Goal: Information Seeking & Learning: Learn about a topic

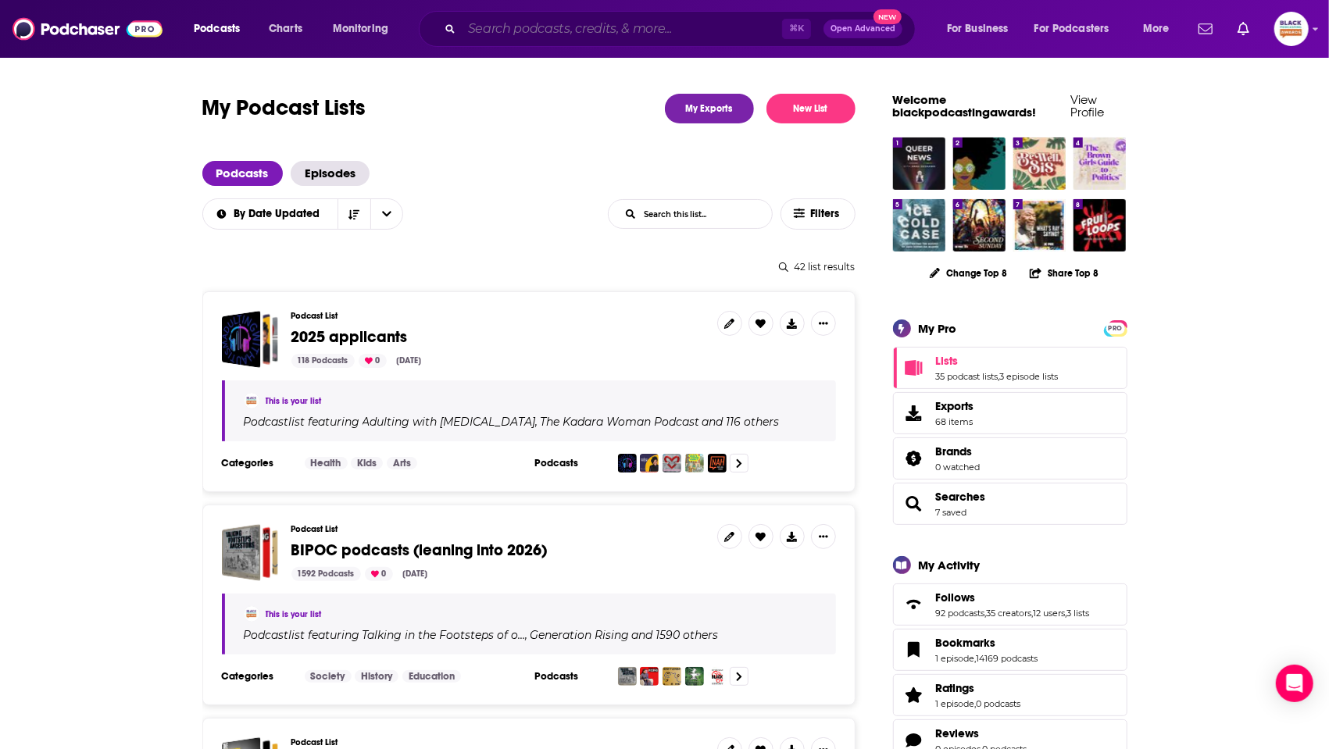
click at [663, 29] on input "Search podcasts, credits, & more..." at bounding box center [622, 28] width 320 height 25
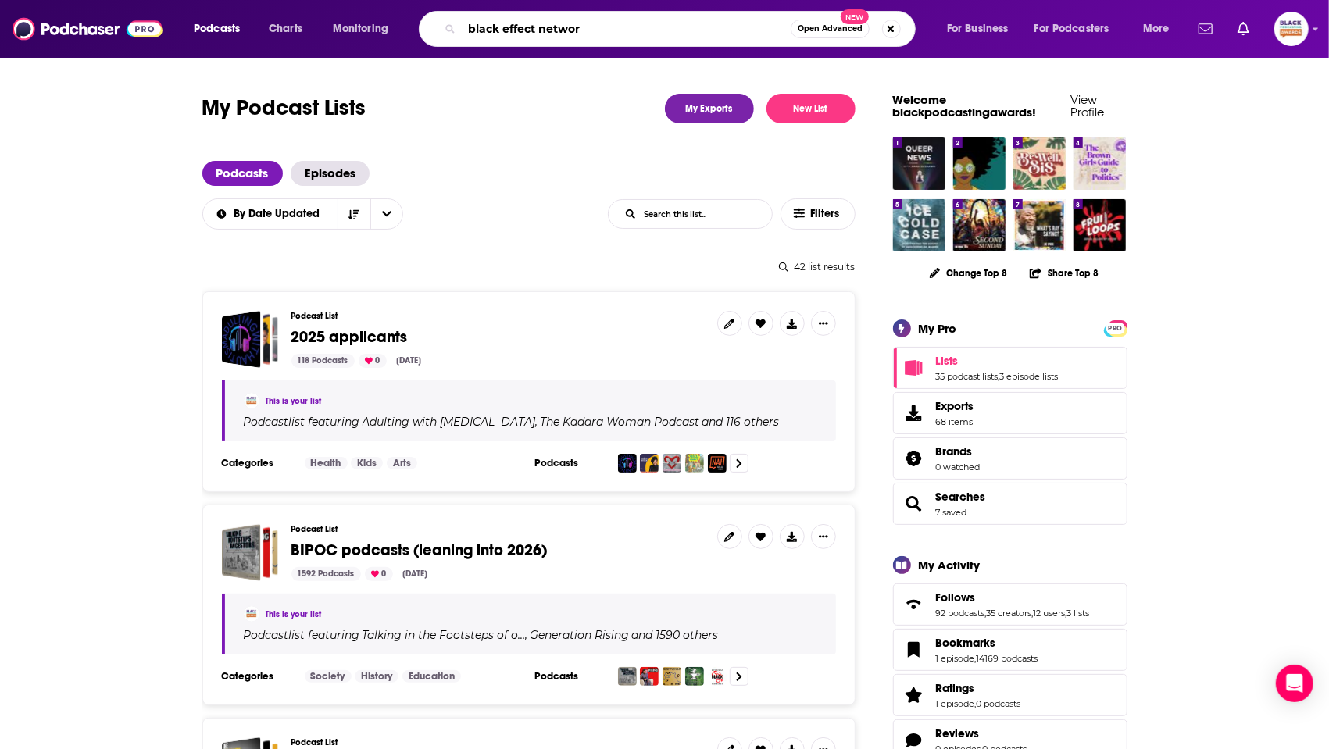
type input "black effect network"
click at [245, 29] on button "Podcasts" at bounding box center [221, 28] width 77 height 25
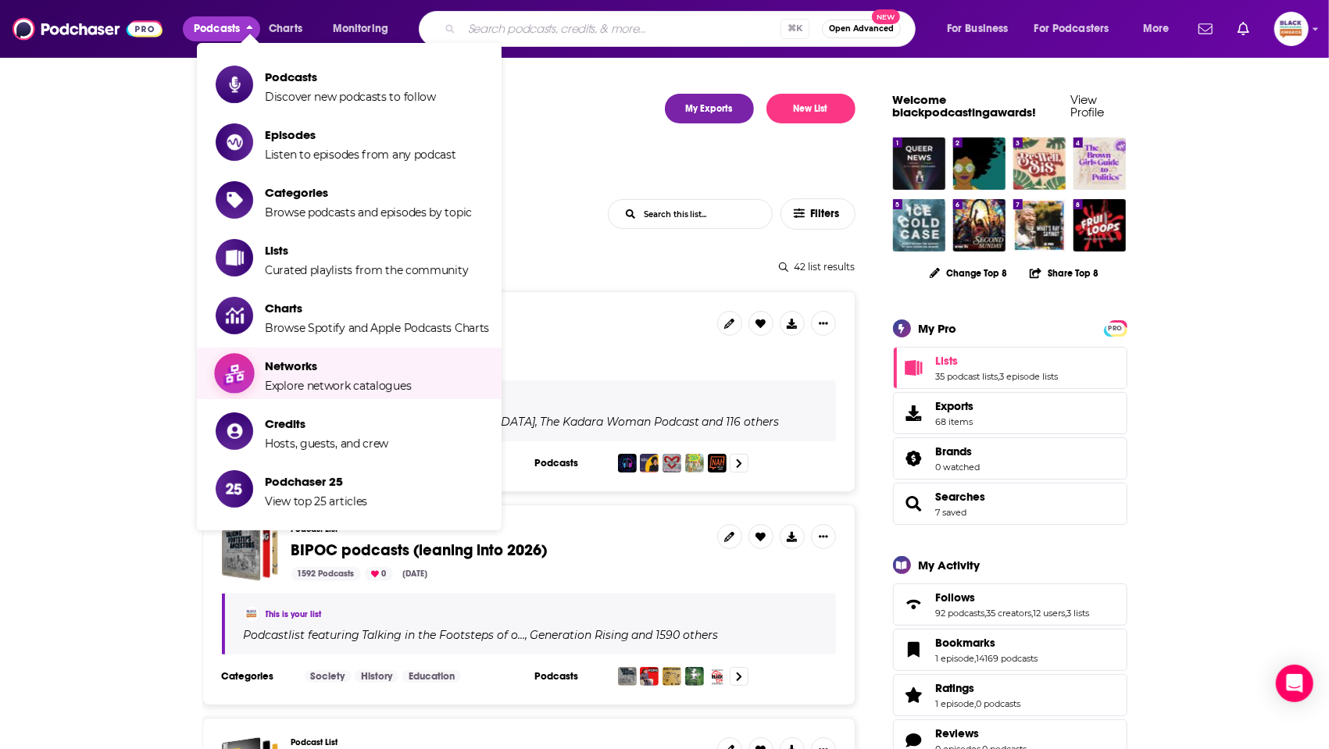
click at [270, 369] on span "Networks" at bounding box center [338, 366] width 146 height 15
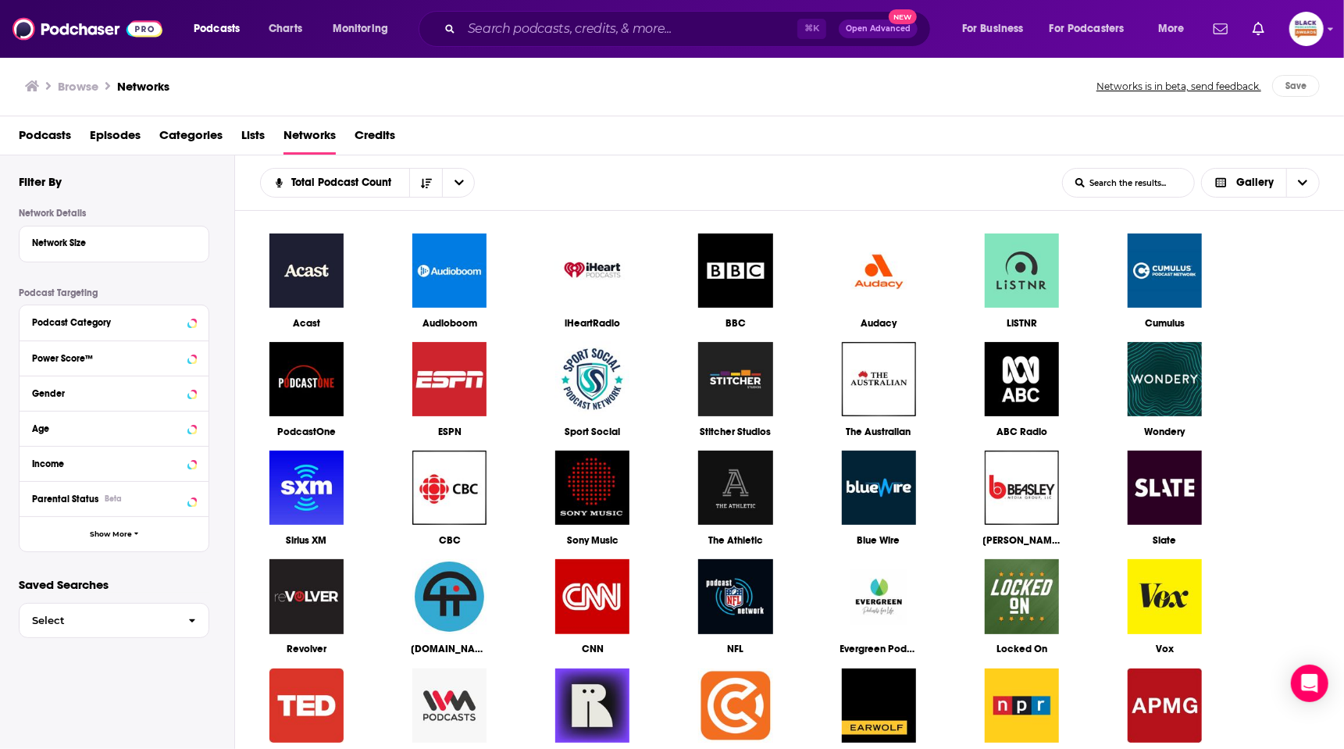
click at [1135, 185] on input "List Search Input" at bounding box center [1128, 183] width 131 height 28
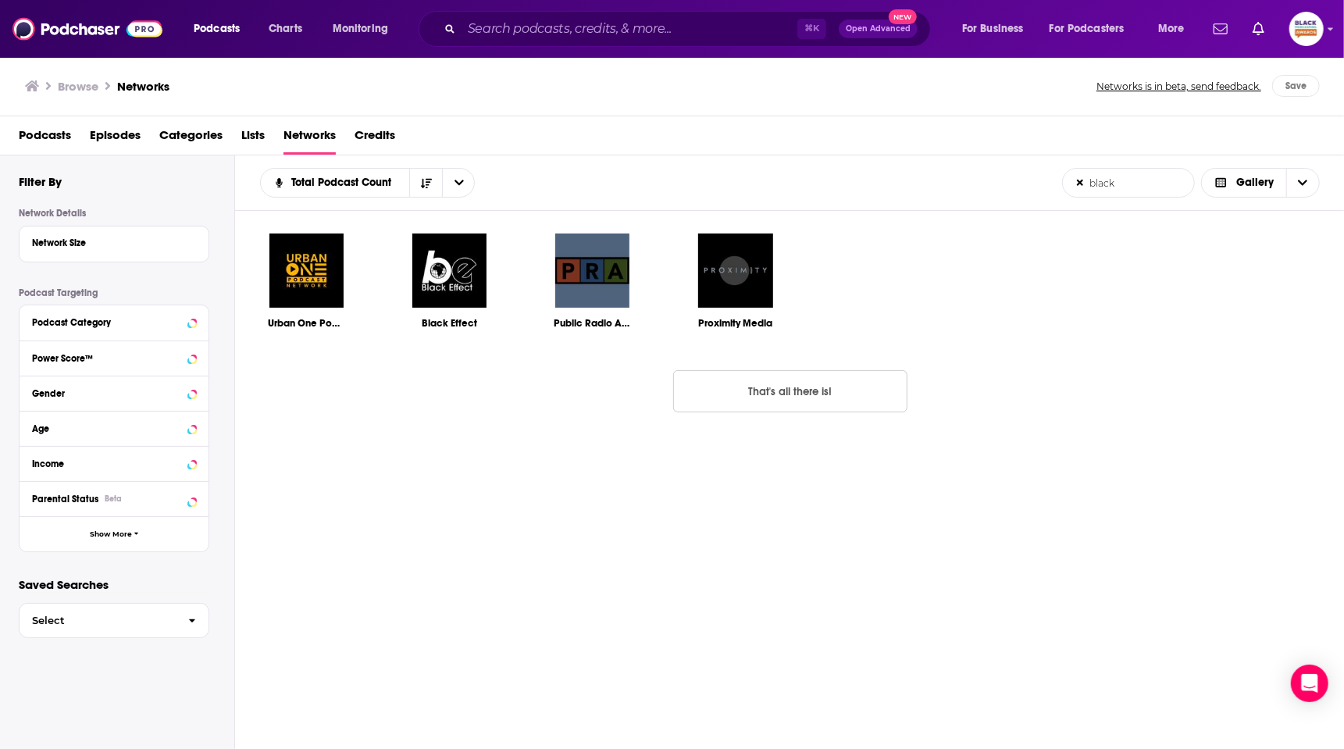
type input "black"
click at [461, 292] on img at bounding box center [449, 270] width 77 height 77
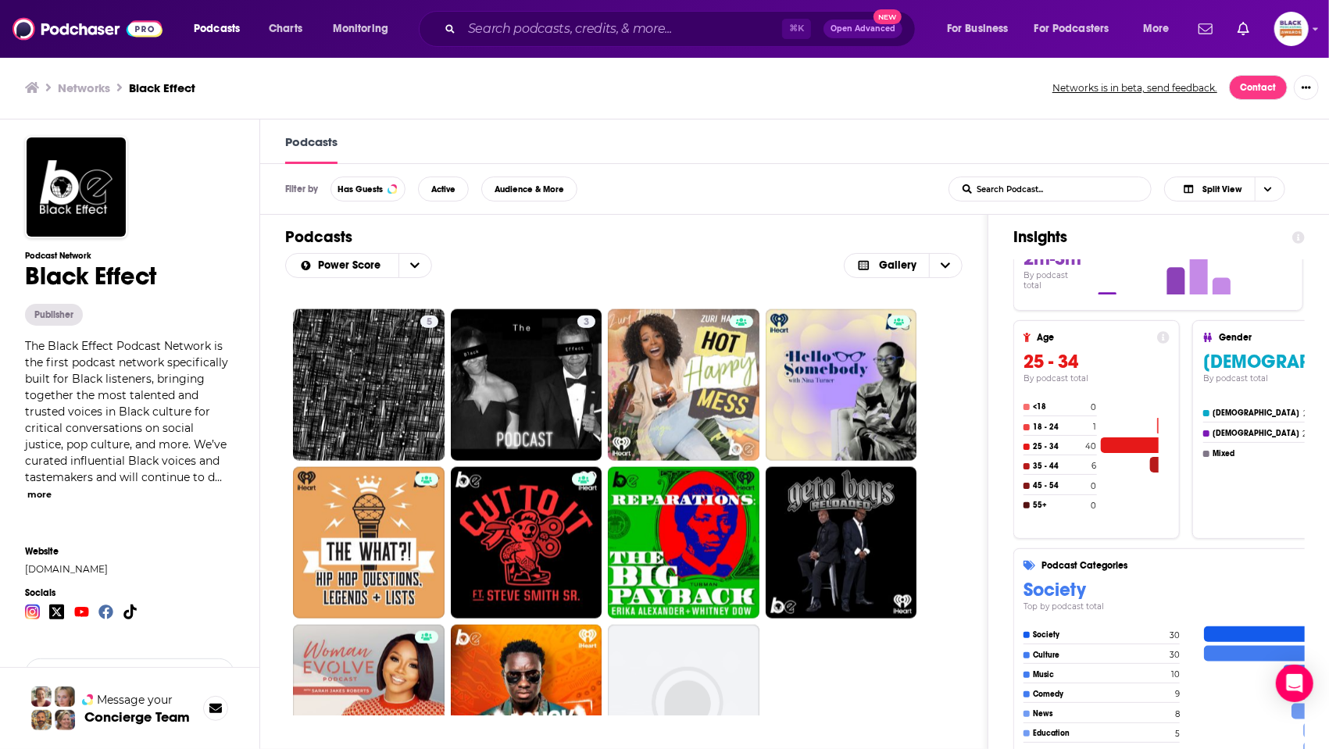
scroll to position [1402, 0]
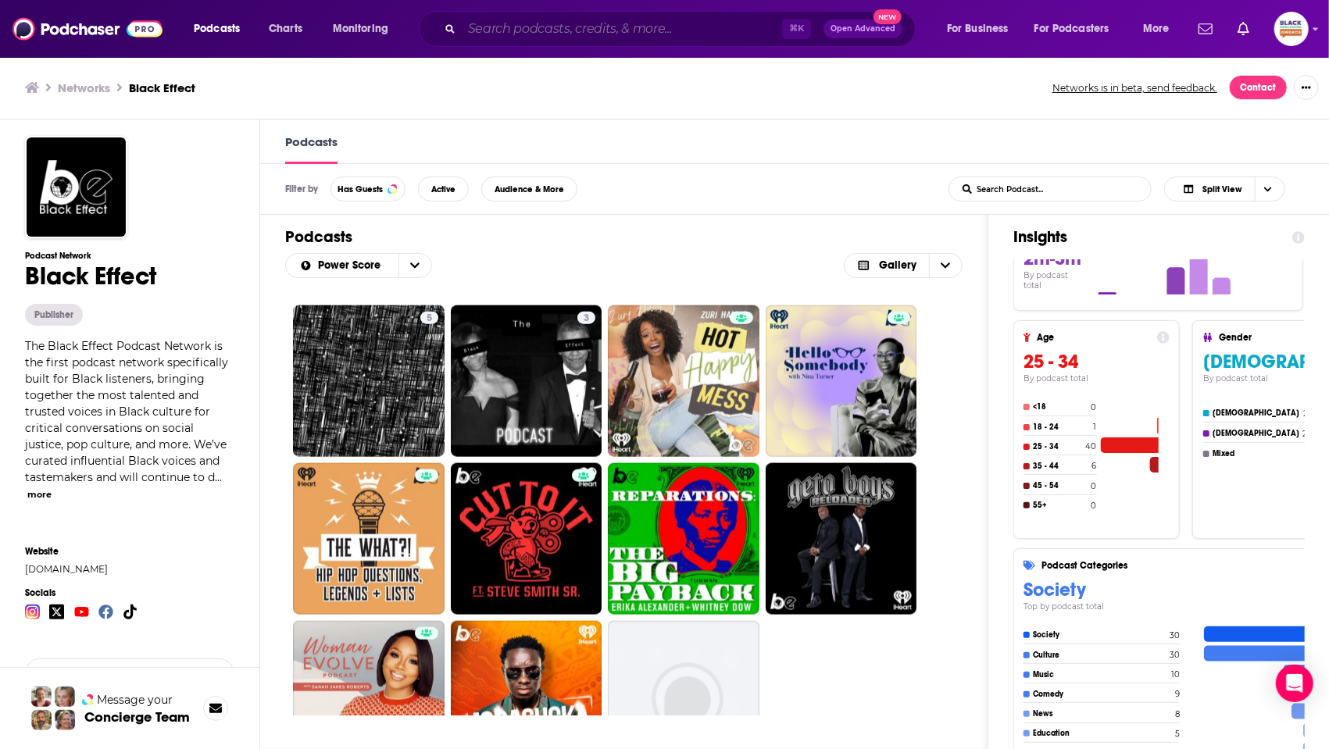
click at [659, 27] on input "Search podcasts, credits, & more..." at bounding box center [622, 28] width 320 height 25
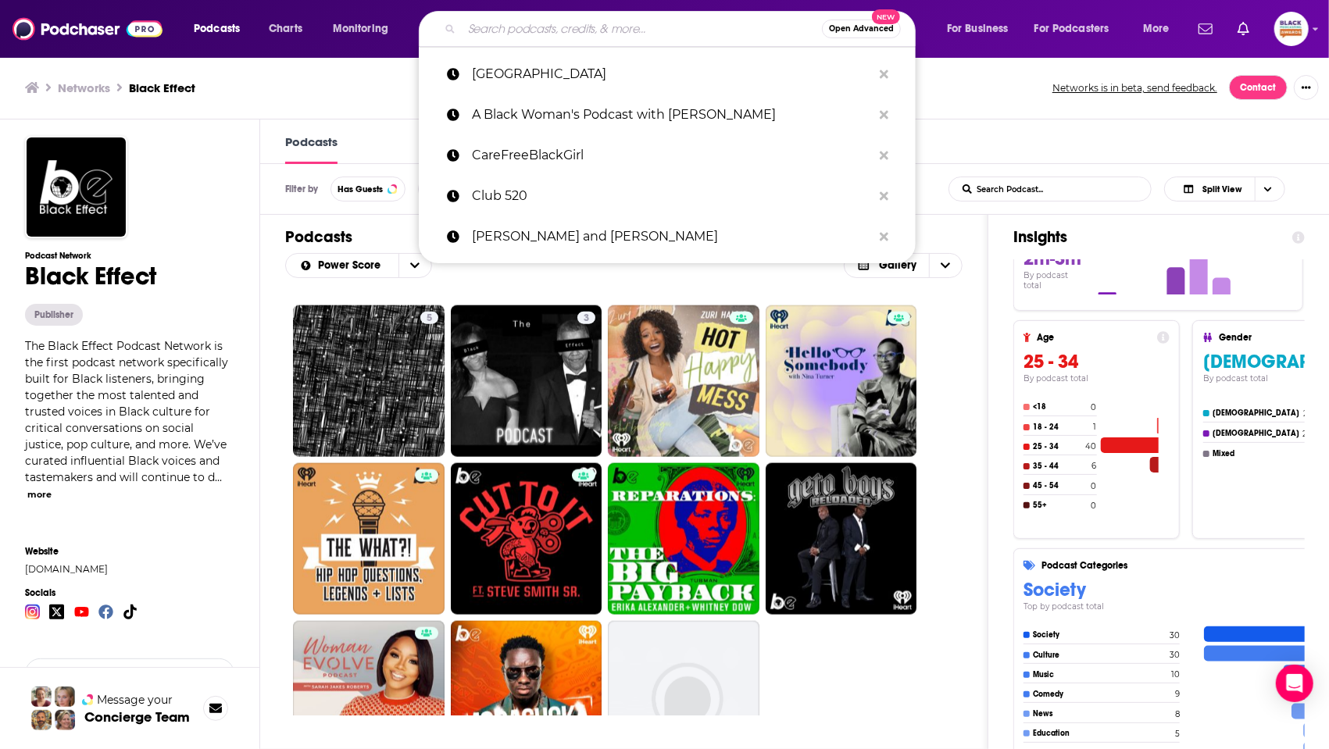
paste input "Perspektives With Bank"
type input "Perspektives With Bank"
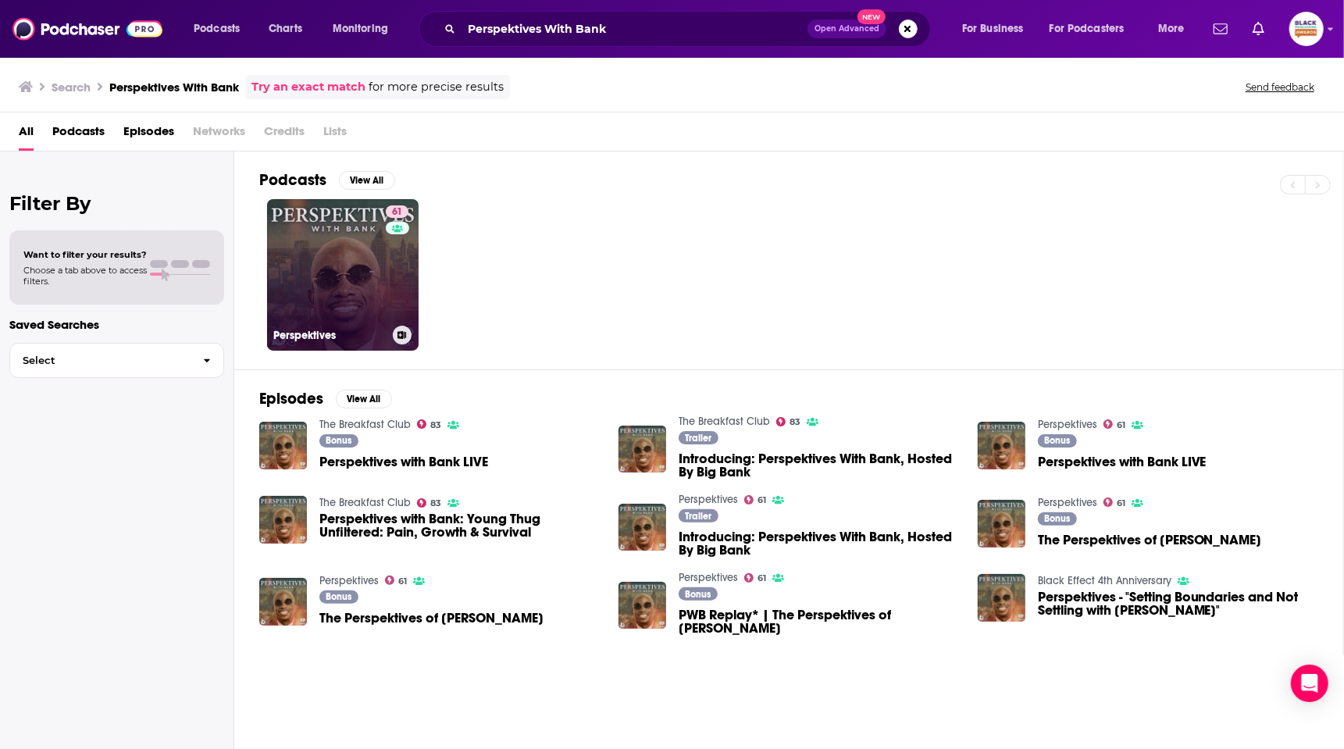
click at [330, 246] on link "61 Perspektives" at bounding box center [343, 275] width 152 height 152
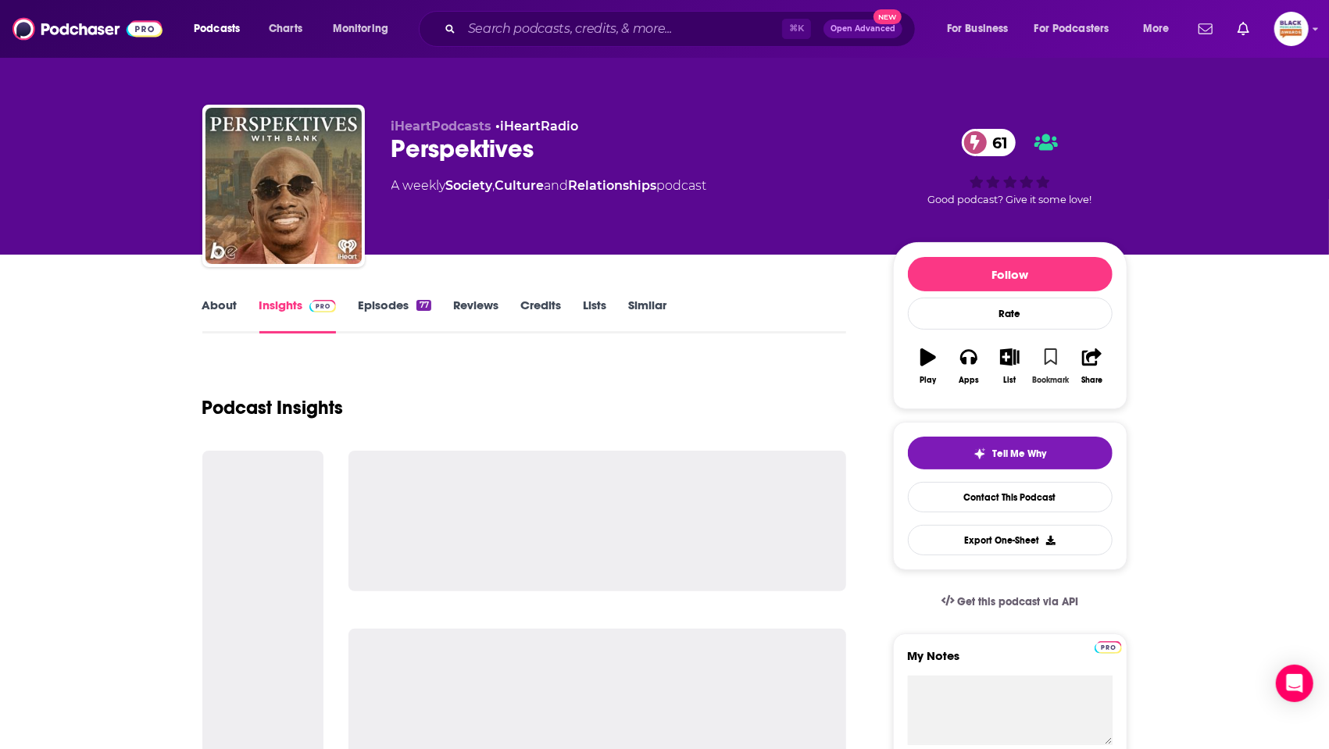
click at [1049, 358] on icon "button" at bounding box center [1050, 356] width 13 height 17
click at [1017, 358] on icon "button" at bounding box center [1010, 356] width 20 height 17
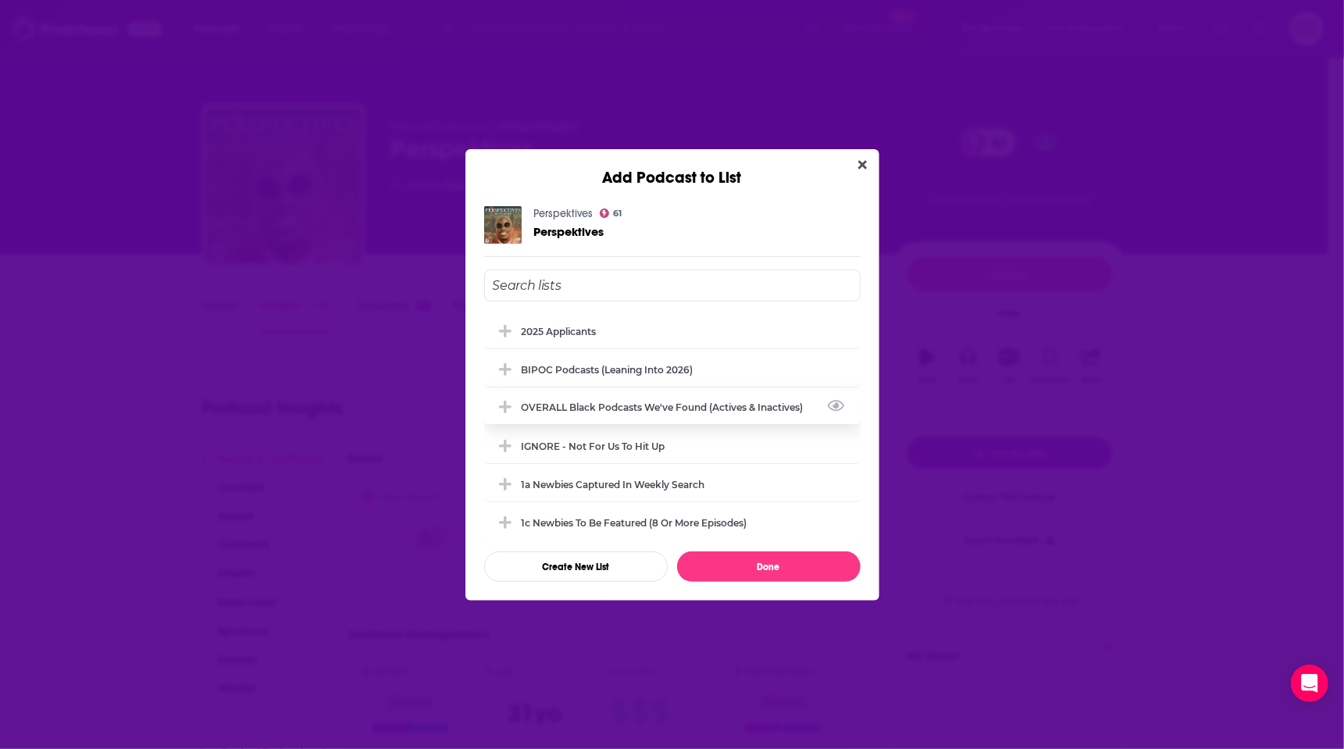
click at [616, 402] on div "OVERALL Black podcasts we've found (actives & inactives)" at bounding box center [667, 408] width 291 height 12
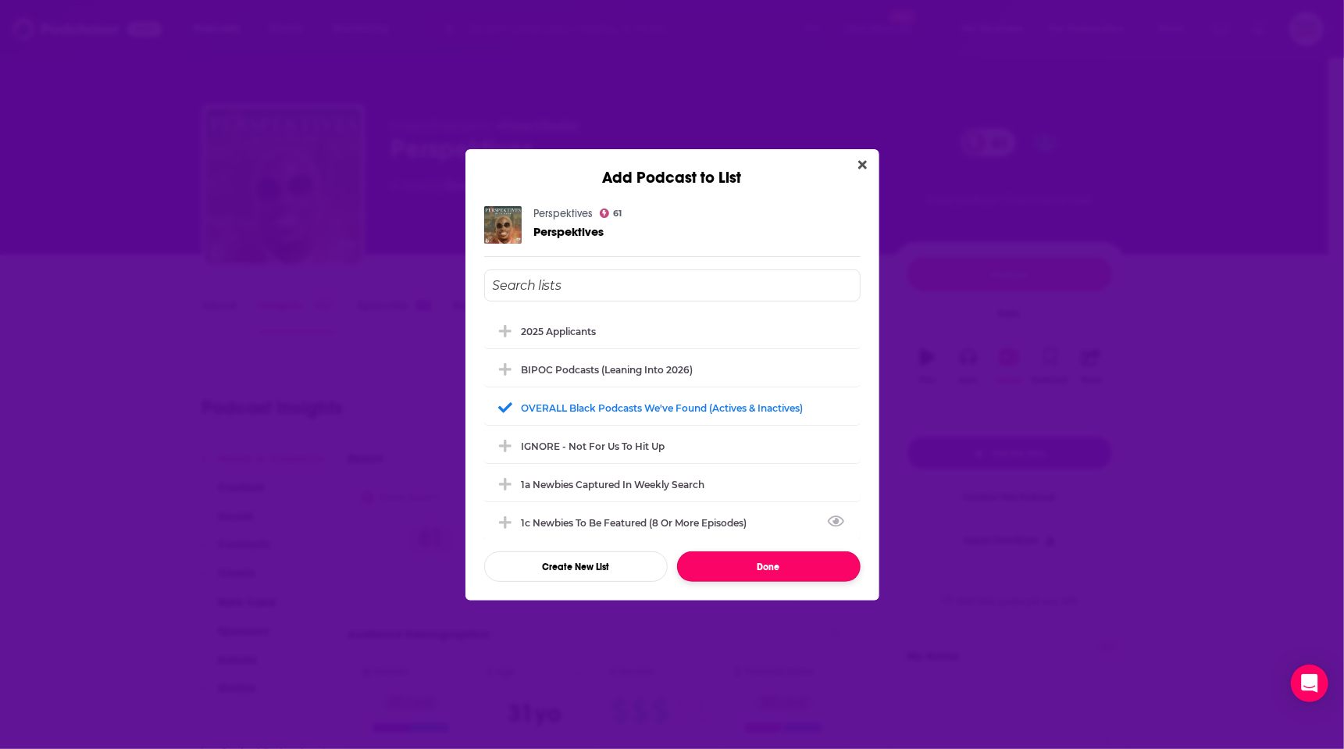
click at [756, 562] on button "Done" at bounding box center [769, 567] width 184 height 30
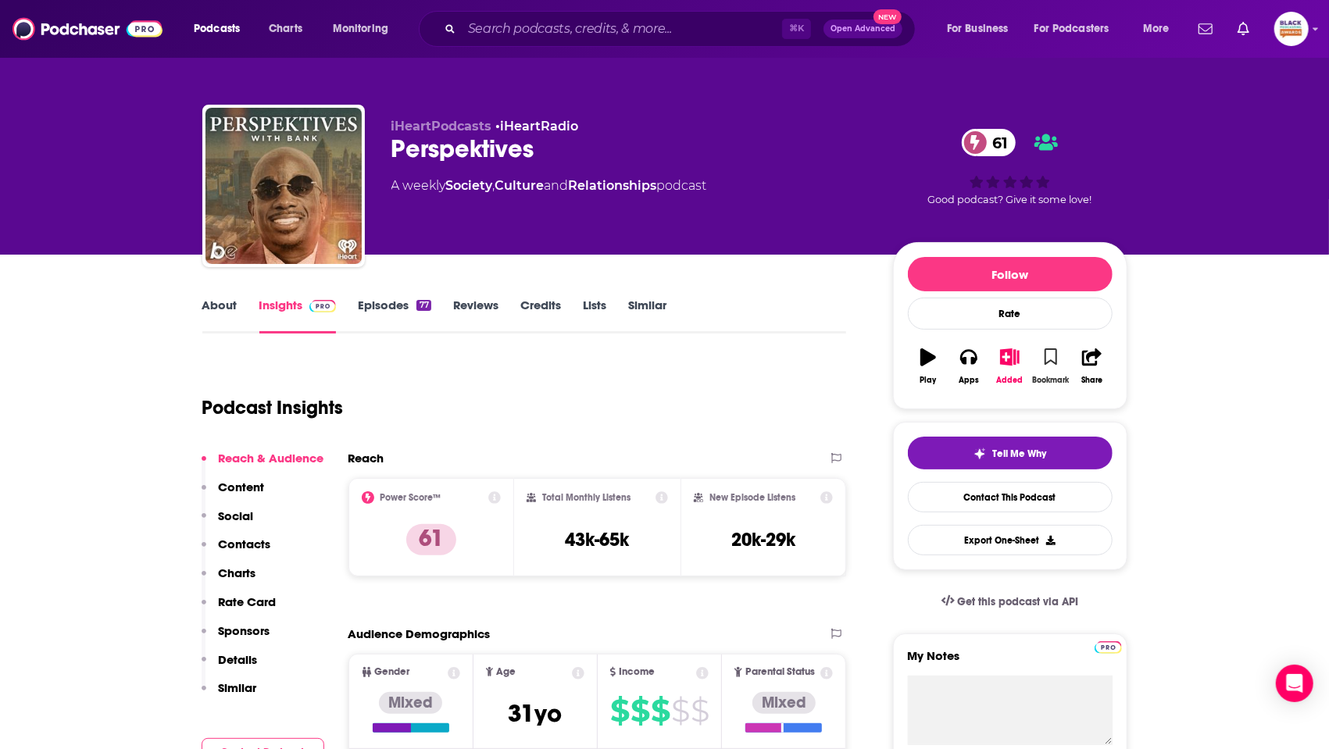
click at [1054, 362] on icon "button" at bounding box center [1051, 358] width 20 height 22
click at [649, 302] on link "Similar" at bounding box center [647, 316] width 38 height 36
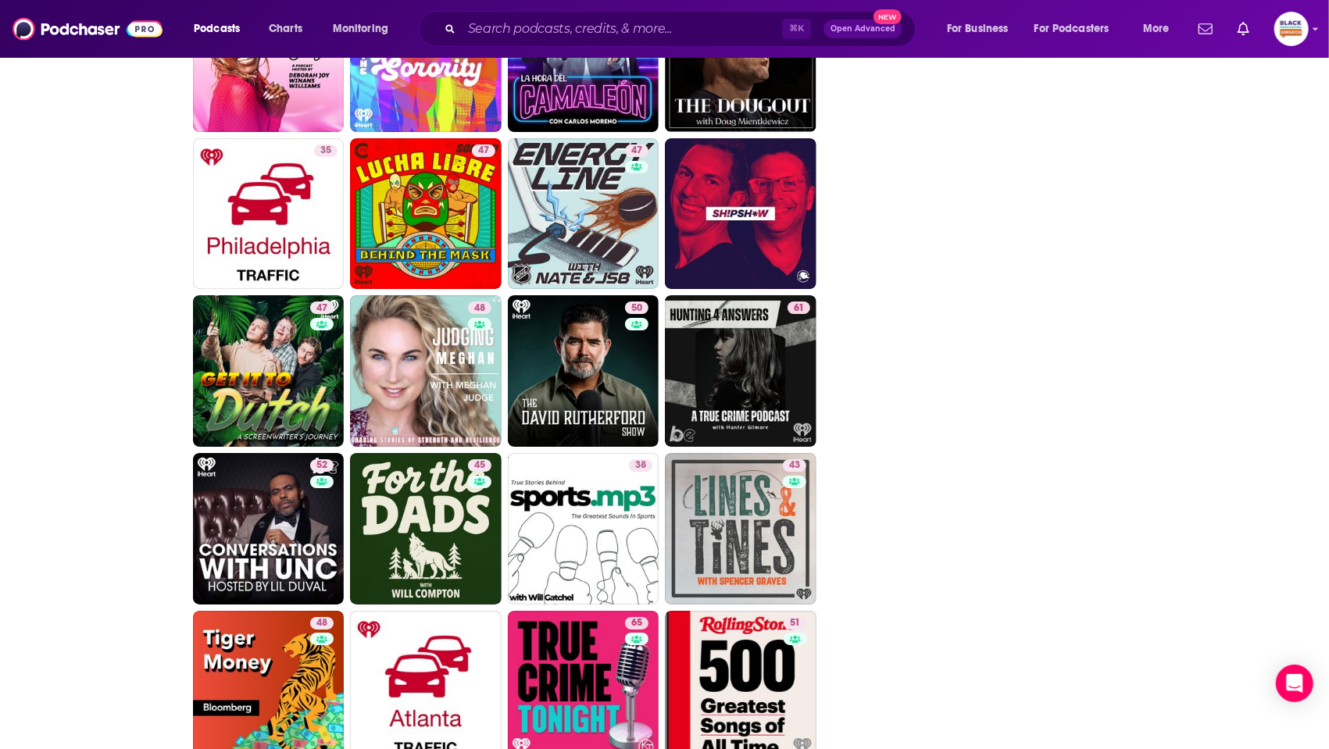
scroll to position [3584, 0]
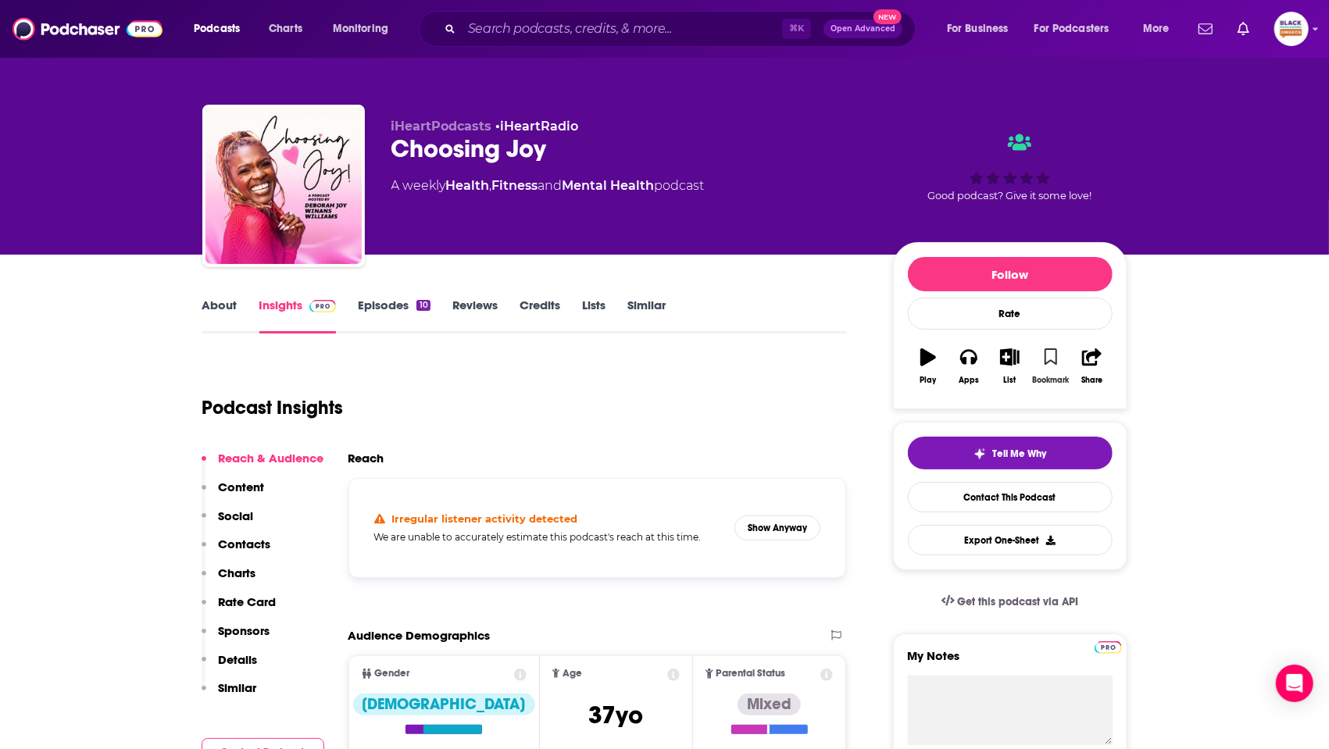
click at [1044, 367] on button "Bookmark" at bounding box center [1050, 366] width 41 height 56
click at [1015, 362] on icon "button" at bounding box center [1010, 356] width 20 height 17
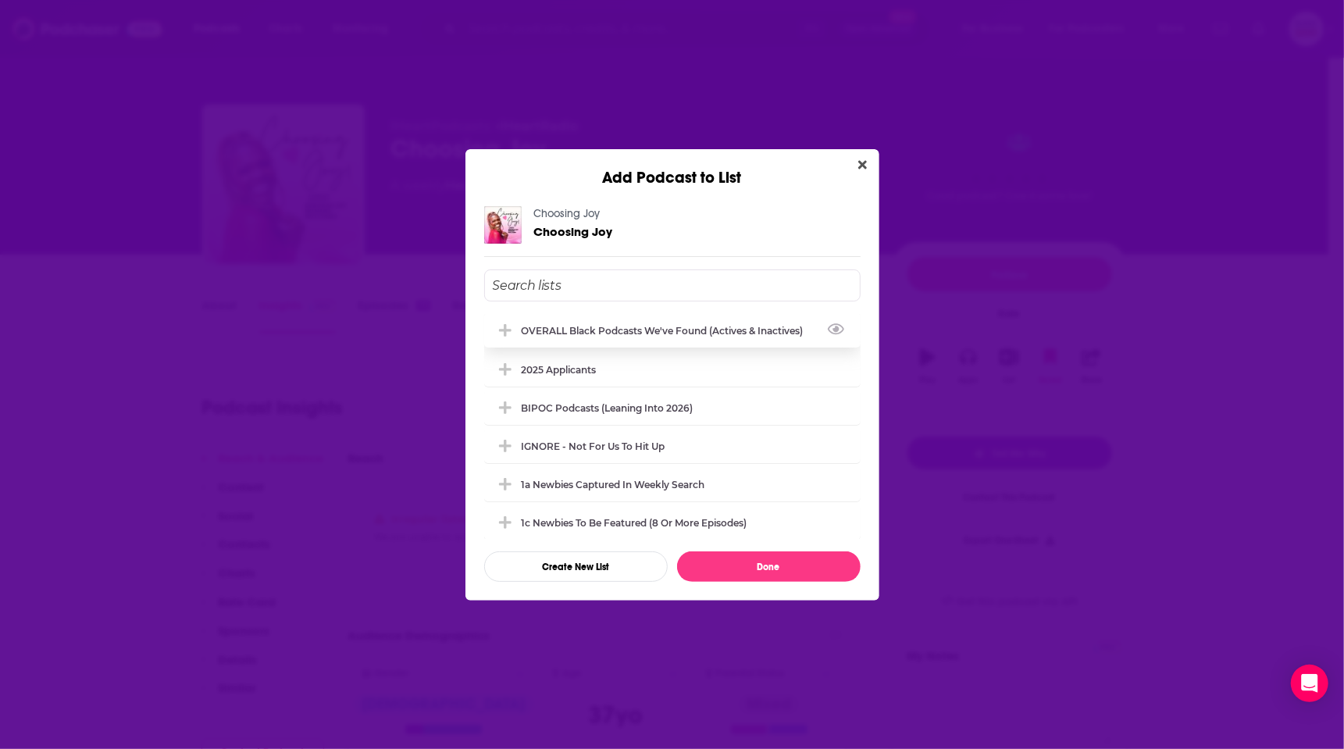
click at [672, 337] on div "OVERALL Black podcasts we've found (actives & inactives)" at bounding box center [672, 330] width 377 height 34
click at [783, 568] on button "Done" at bounding box center [769, 567] width 184 height 30
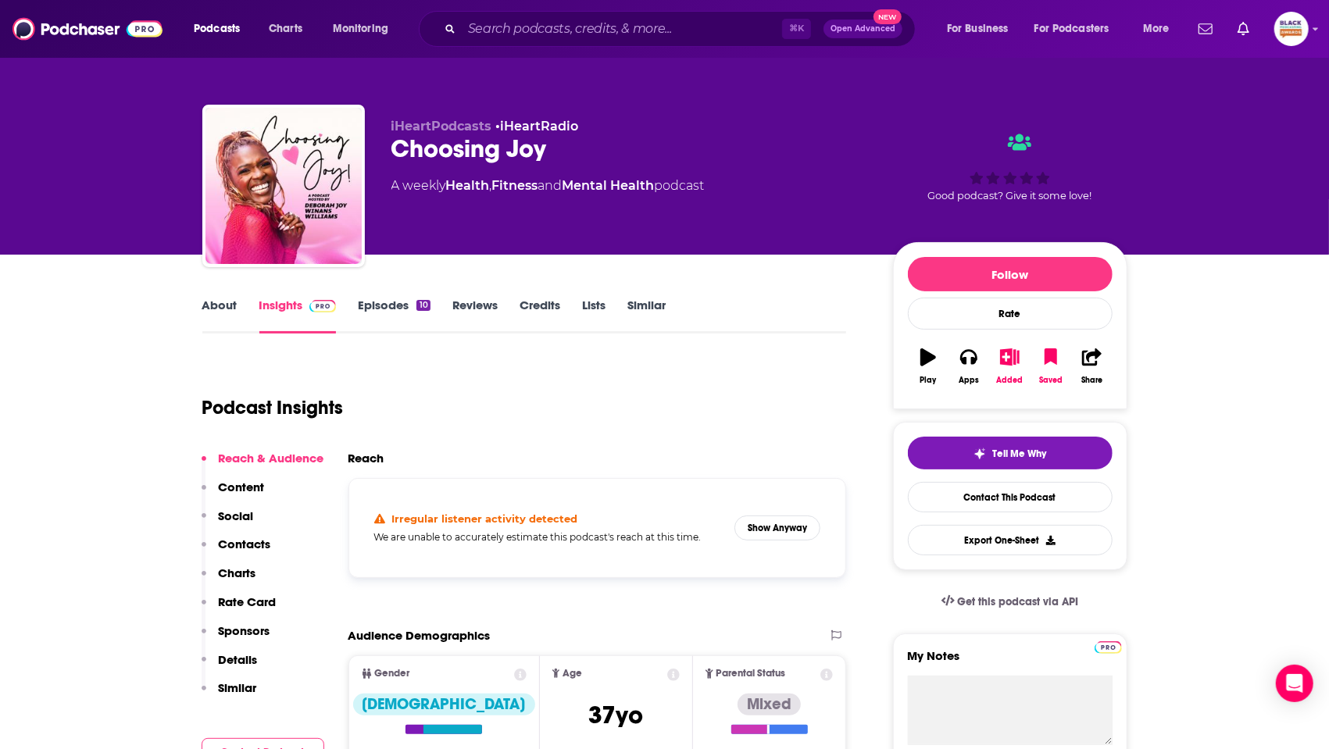
click at [690, 313] on div "About Insights Episodes 10 Reviews Credits Lists Similar" at bounding box center [524, 314] width 644 height 38
click at [666, 309] on div "Similar" at bounding box center [657, 316] width 60 height 36
click at [650, 305] on link "Similar" at bounding box center [646, 316] width 38 height 36
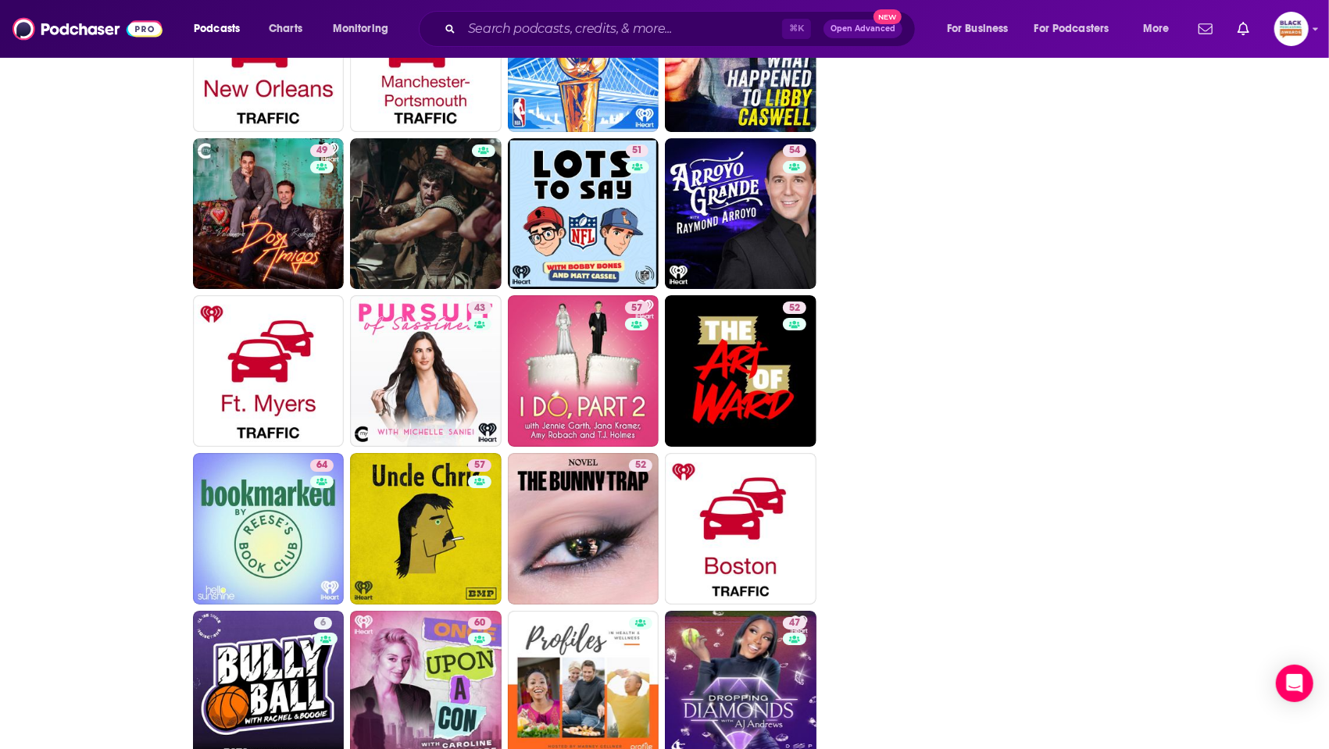
scroll to position [3584, 0]
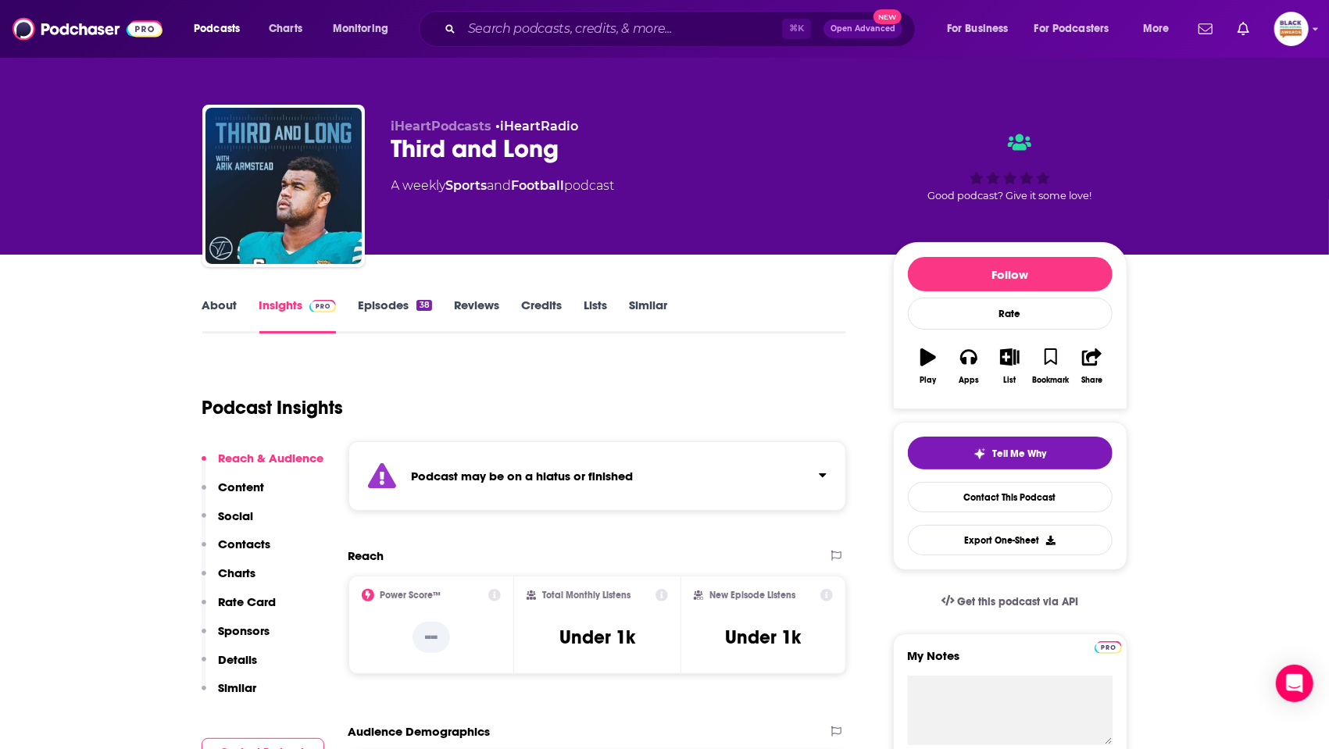
click at [217, 306] on link "About" at bounding box center [219, 316] width 35 height 36
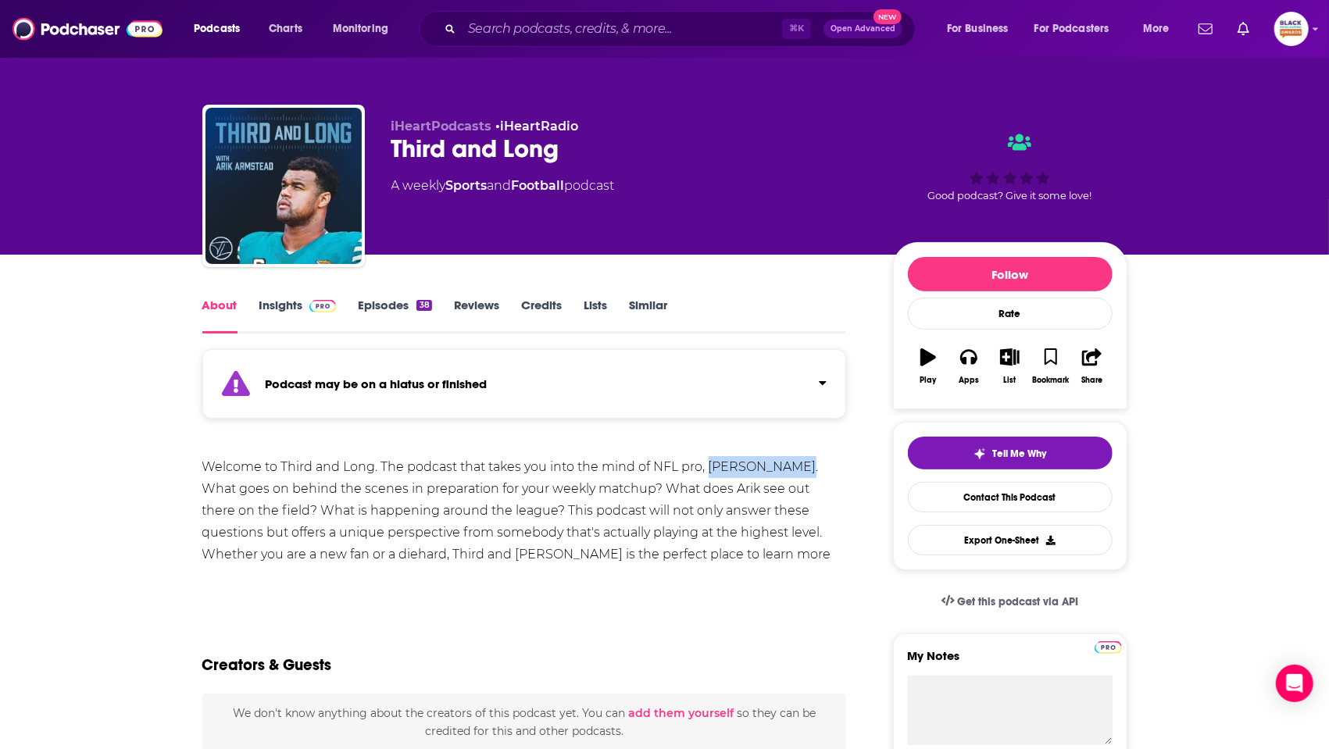
drag, startPoint x: 796, startPoint y: 468, endPoint x: 709, endPoint y: 468, distance: 86.7
click at [709, 468] on div "Welcome to Third and Long. The podcast that takes you into the mind of NFL pro,…" at bounding box center [524, 521] width 644 height 131
drag, startPoint x: 1060, startPoint y: 359, endPoint x: 1051, endPoint y: 358, distance: 8.6
click at [1059, 359] on button "Bookmark" at bounding box center [1050, 366] width 41 height 56
click at [1023, 358] on button "List" at bounding box center [1009, 366] width 41 height 56
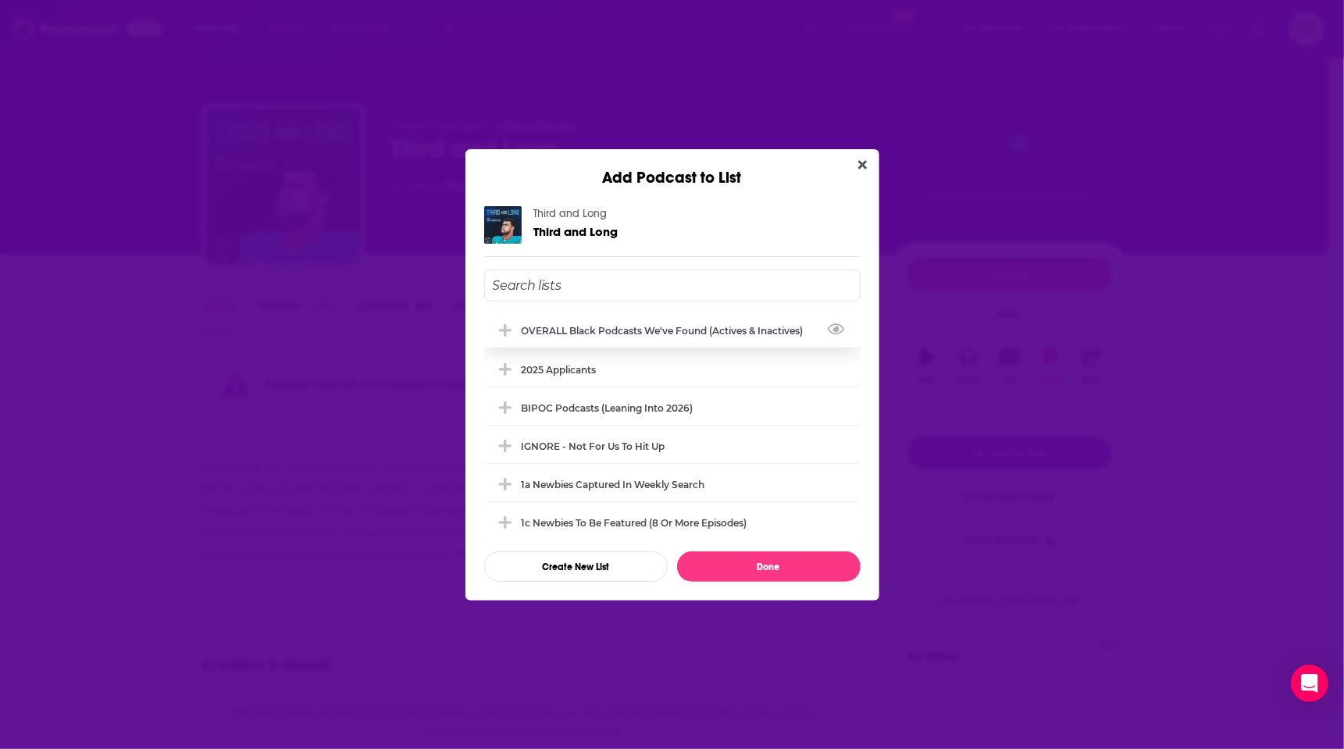
click at [676, 336] on div "OVERALL Black podcasts we've found (actives & inactives)" at bounding box center [672, 330] width 377 height 34
click at [737, 558] on button "Done" at bounding box center [769, 567] width 184 height 30
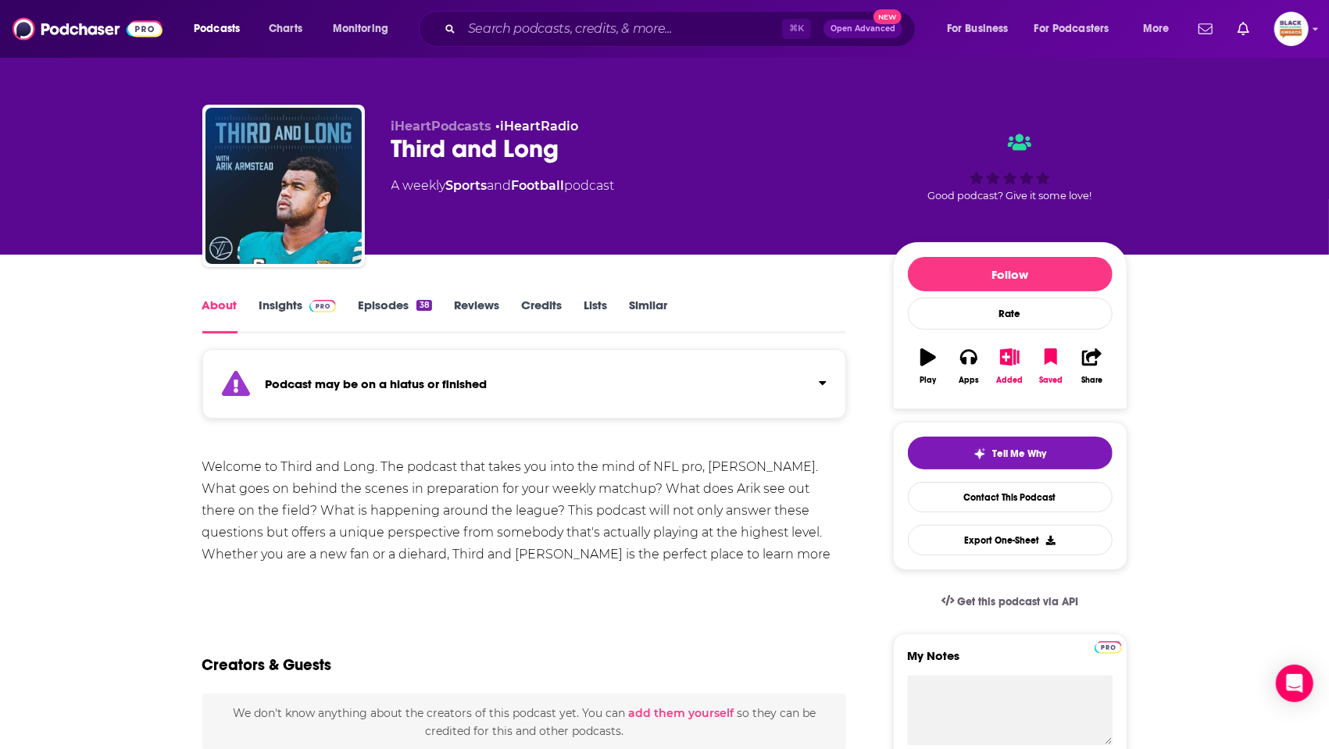
click at [703, 390] on div "Podcast may be on a hiatus or finished" at bounding box center [524, 384] width 644 height 70
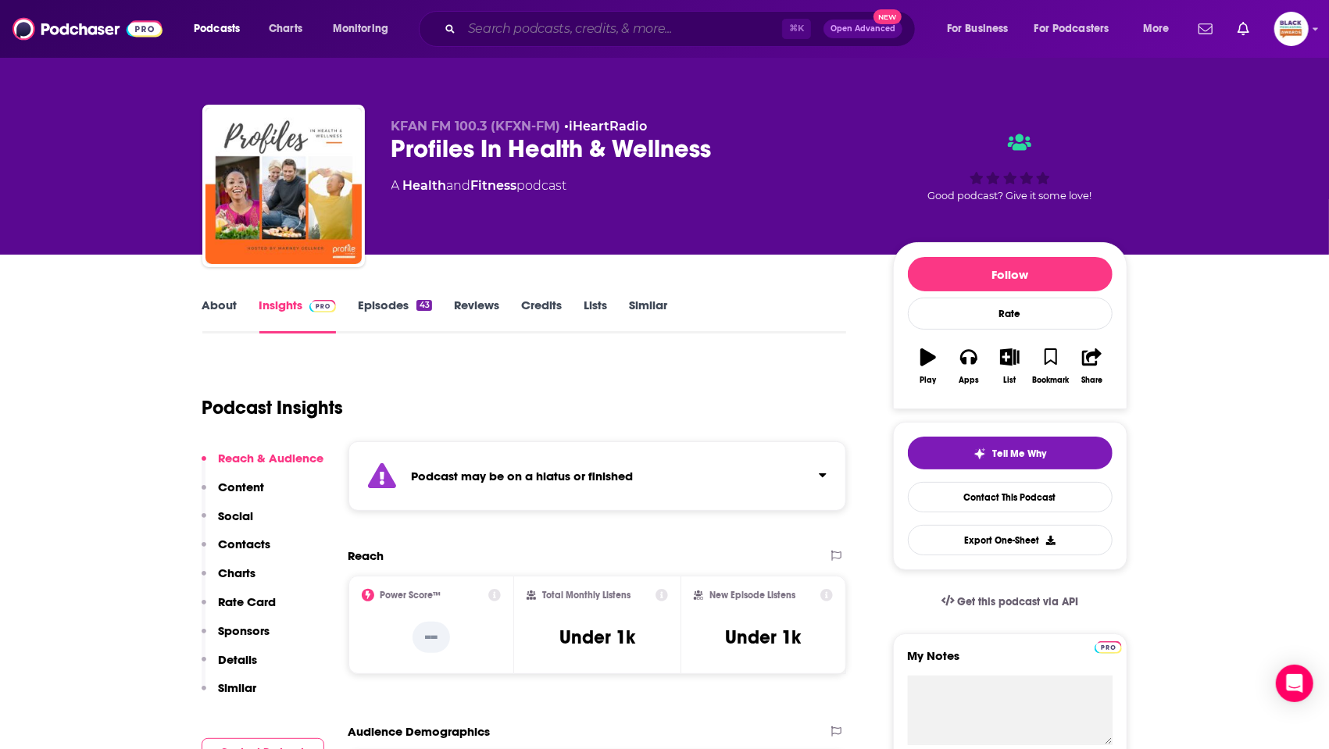
click at [628, 19] on input "Search podcasts, credits, & more..." at bounding box center [622, 28] width 320 height 25
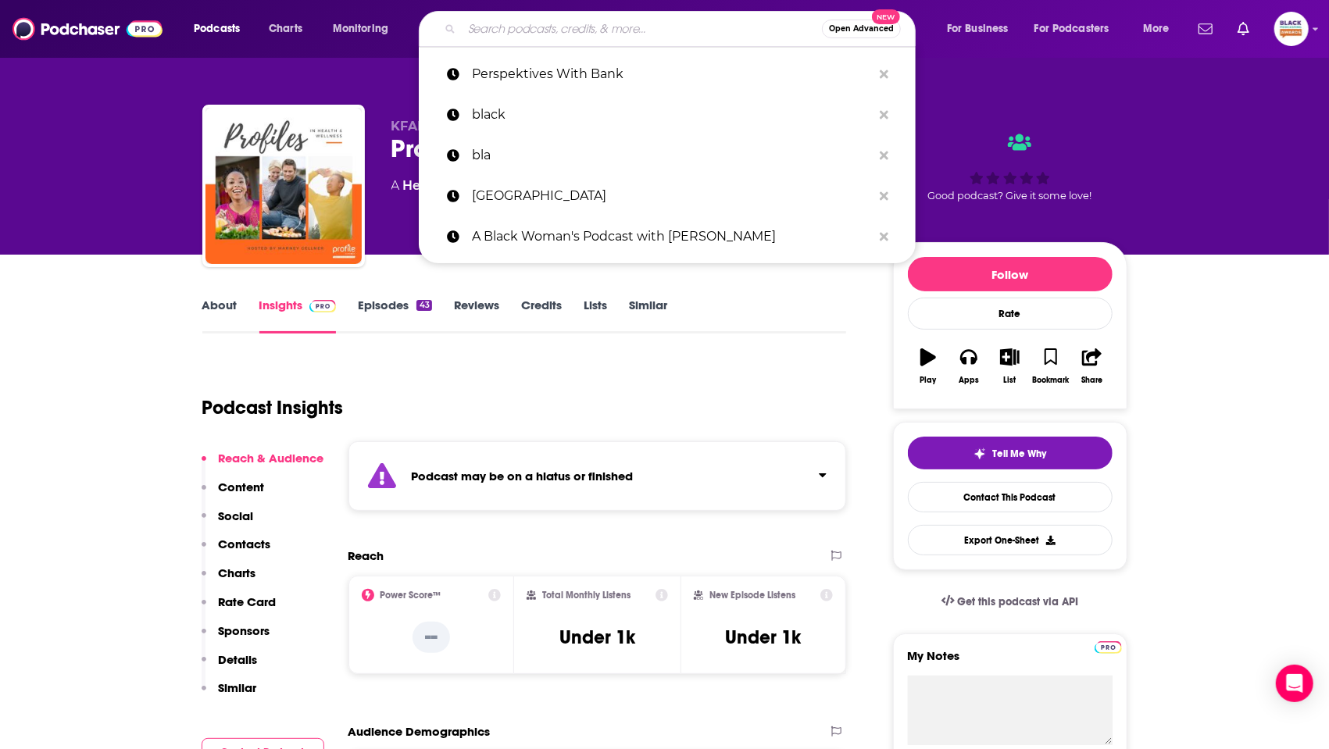
paste input "Comedy Central’s Hell Of A Week with Charlamagne Tha God"
type input "Comedy Central’s Hell Of A Week with Charlamagne Tha God"
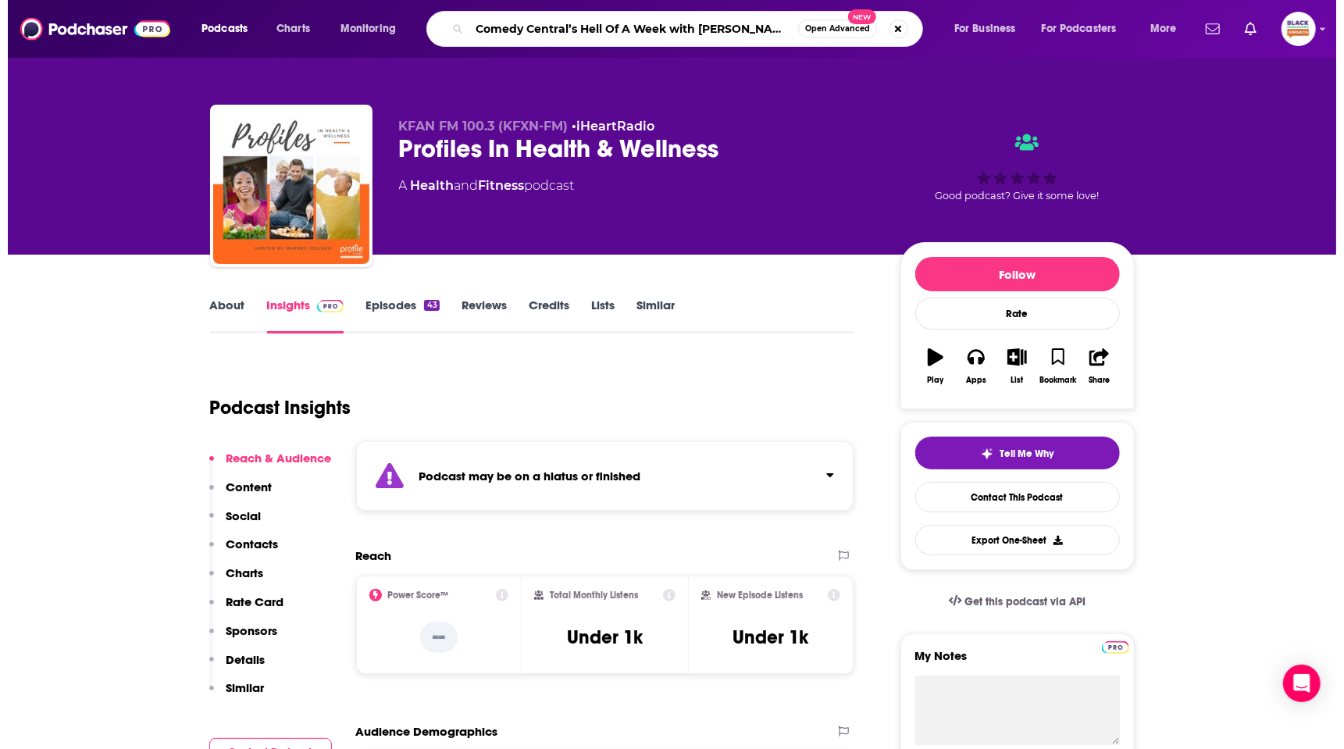
scroll to position [0, 34]
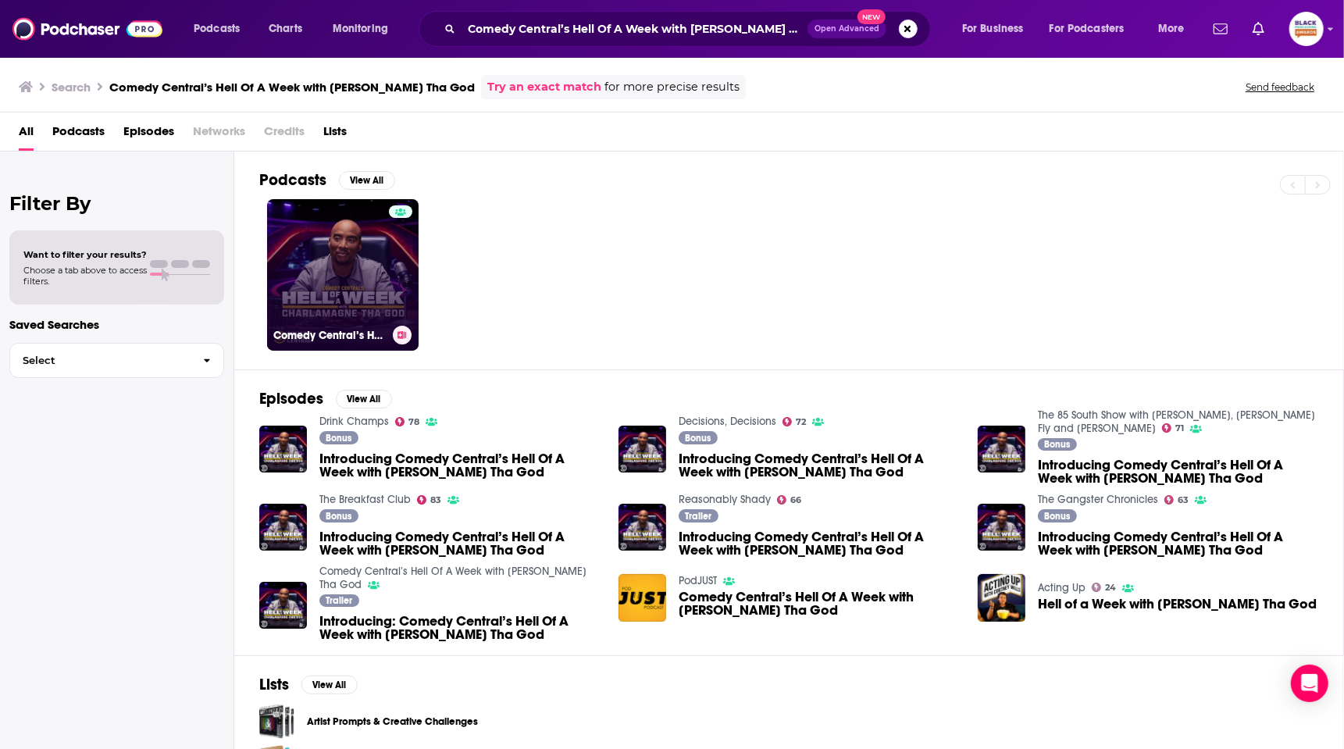
click at [345, 239] on link "Comedy Central’s Hell Of A Week with Charlamagne Tha God" at bounding box center [343, 275] width 152 height 152
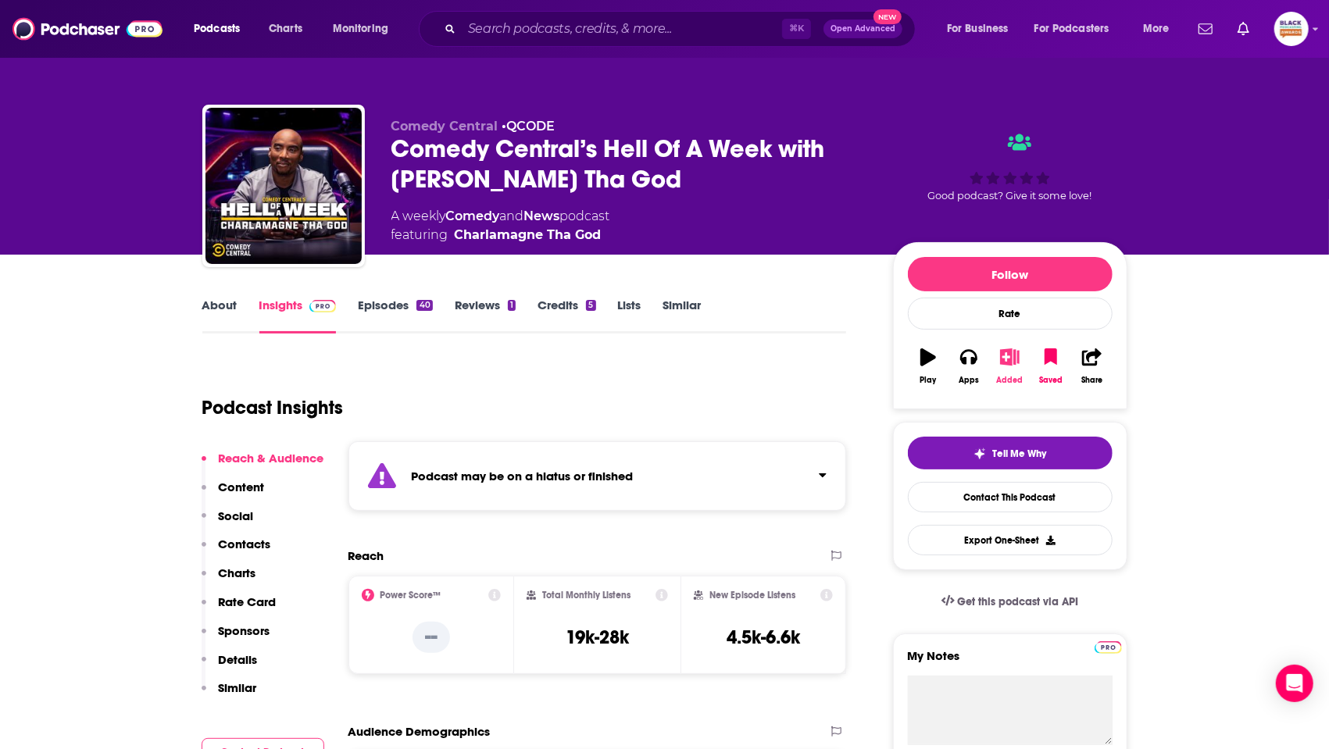
click at [1019, 349] on icon "button" at bounding box center [1010, 356] width 20 height 17
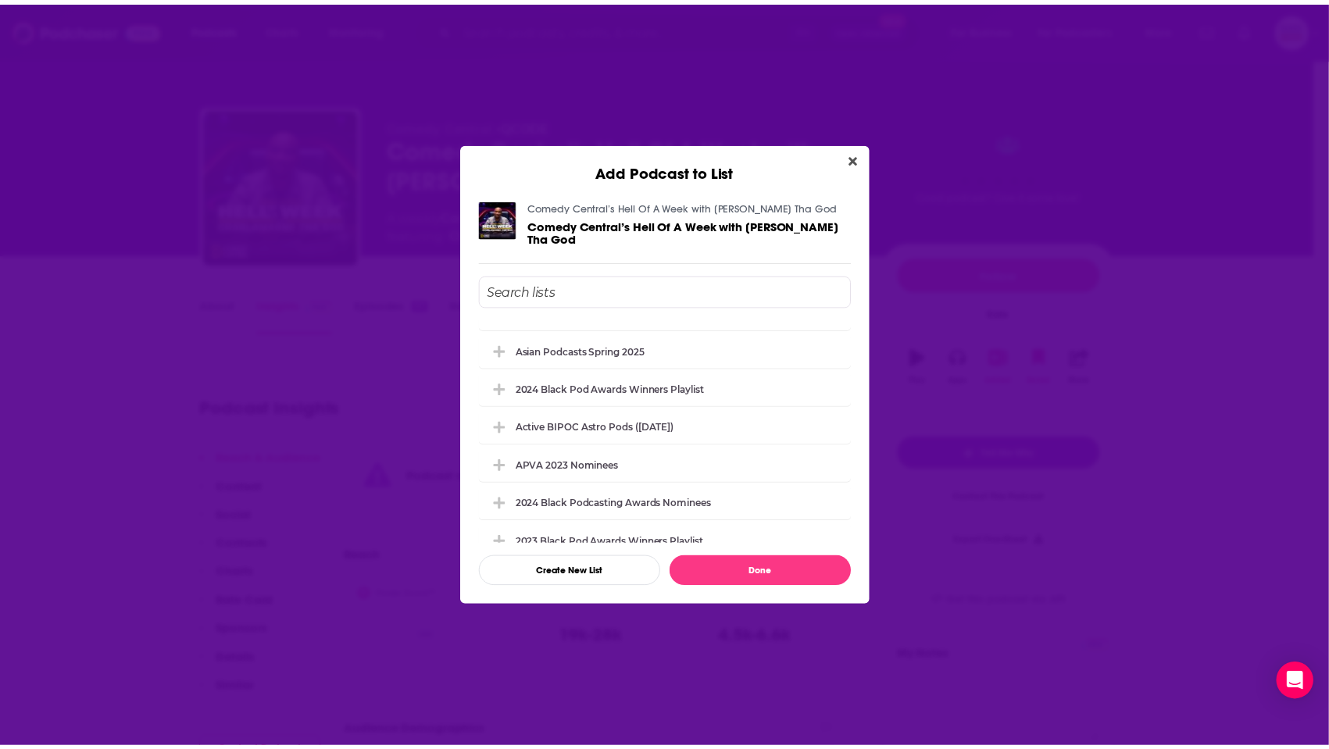
scroll to position [939, 0]
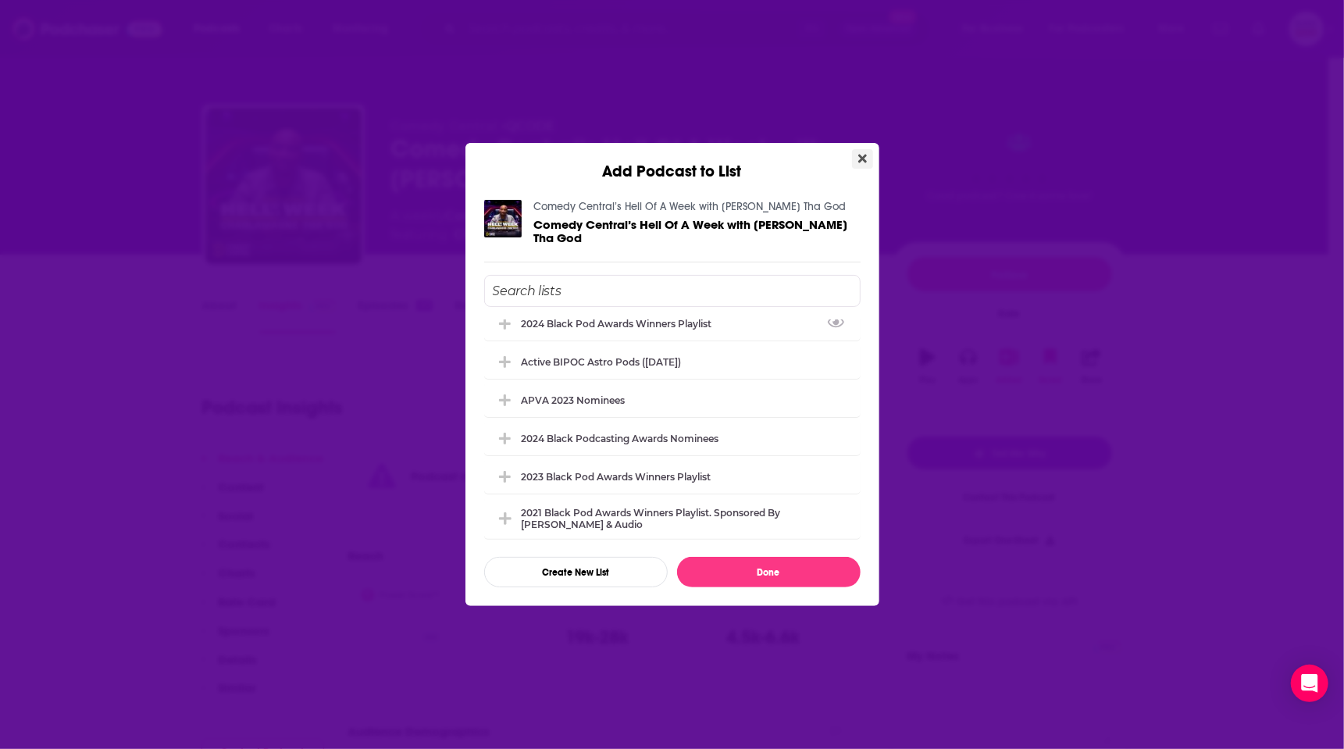
click at [869, 154] on button "Close" at bounding box center [862, 159] width 21 height 20
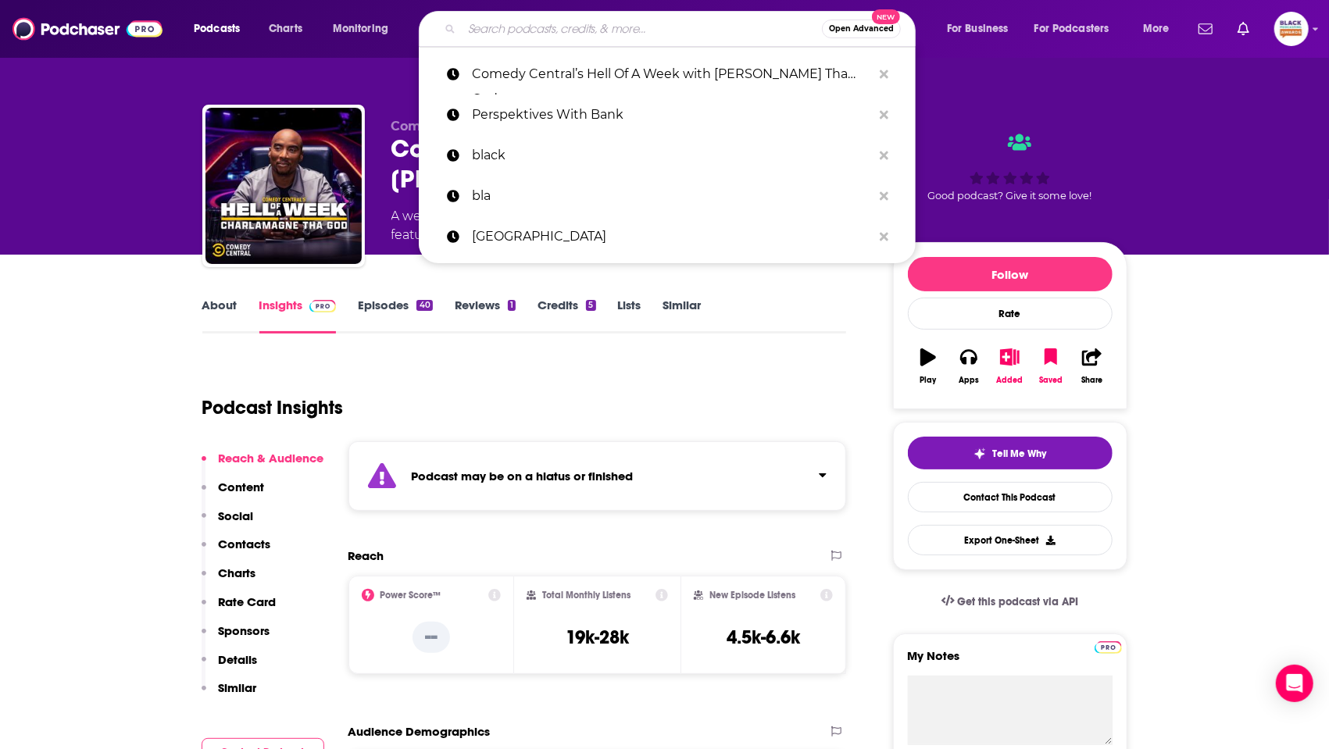
click at [673, 26] on input "Search podcasts, credits, & more..." at bounding box center [642, 28] width 360 height 25
paste input "ROC Solid"
type input "ROC Solid"
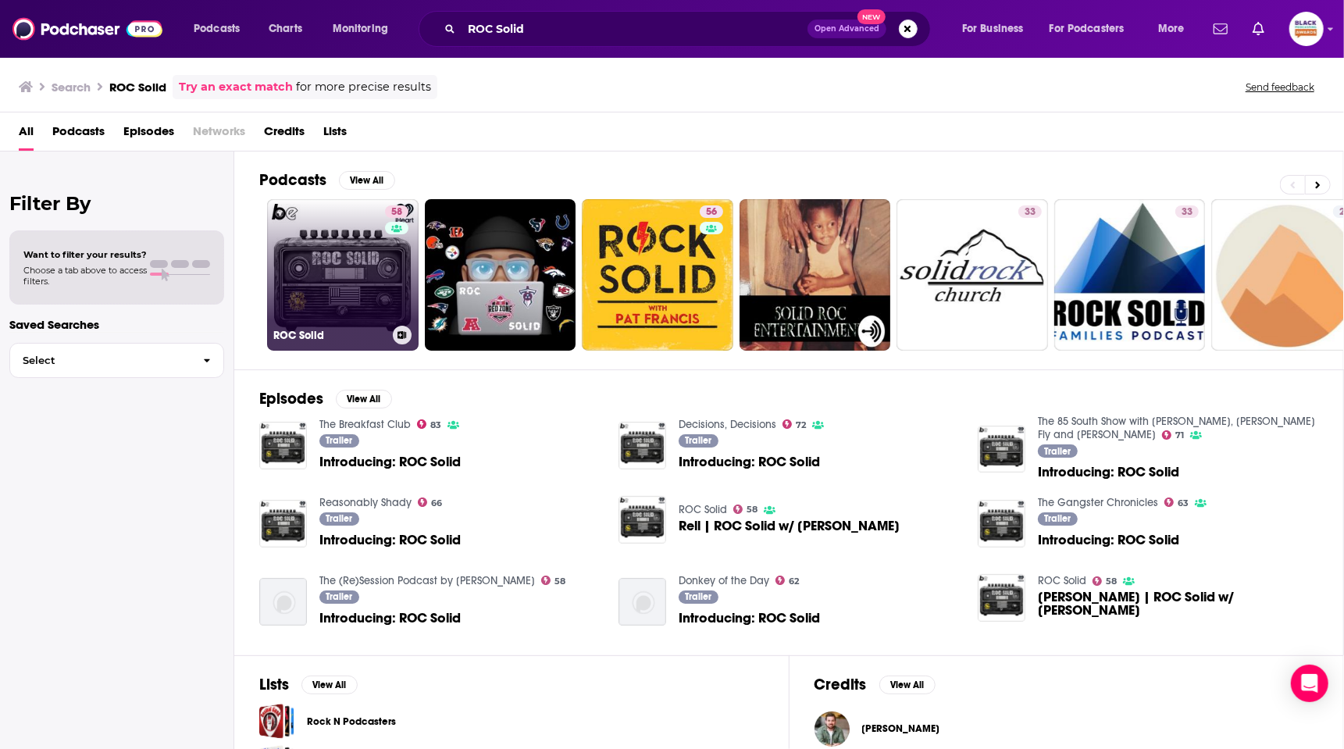
click at [298, 272] on link "58 ROC Solid" at bounding box center [343, 275] width 152 height 152
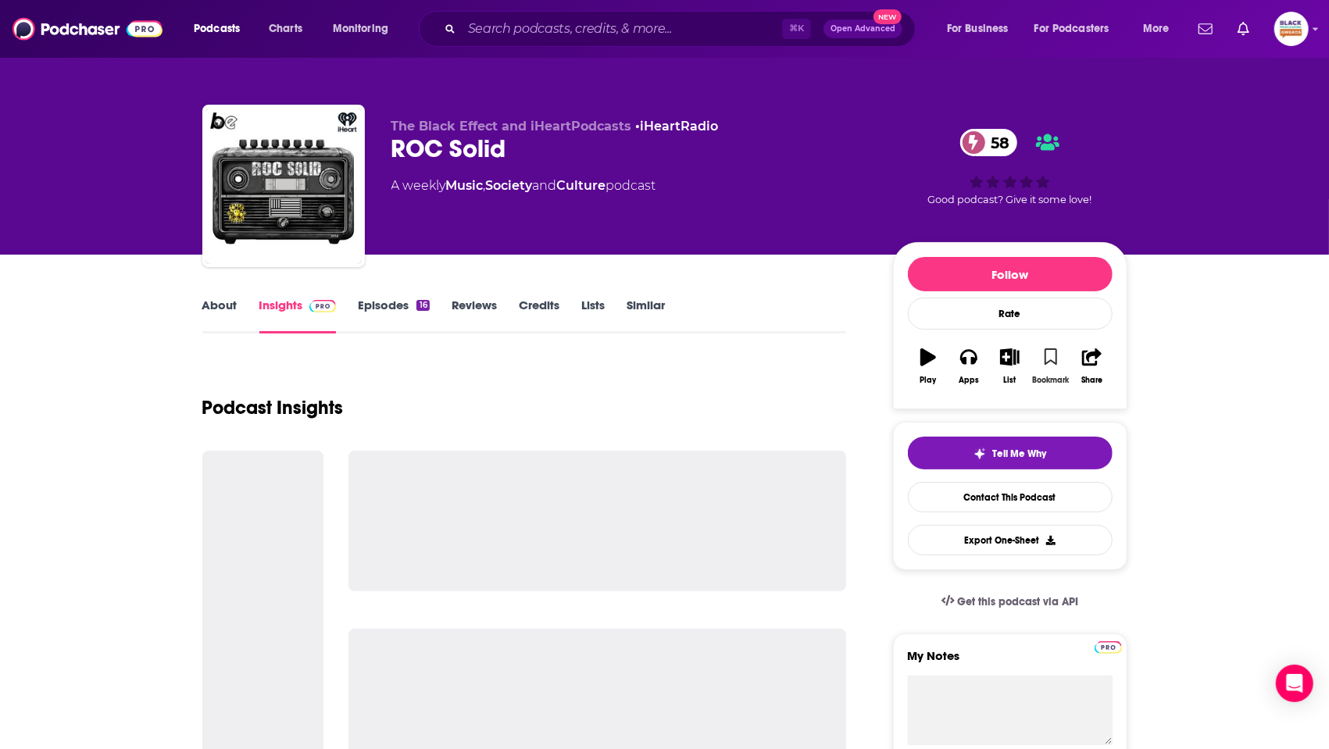
drag, startPoint x: 1048, startPoint y: 356, endPoint x: 1016, endPoint y: 359, distance: 32.2
click at [1048, 356] on icon "button" at bounding box center [1050, 356] width 13 height 17
click at [1014, 359] on icon "button" at bounding box center [1010, 356] width 20 height 17
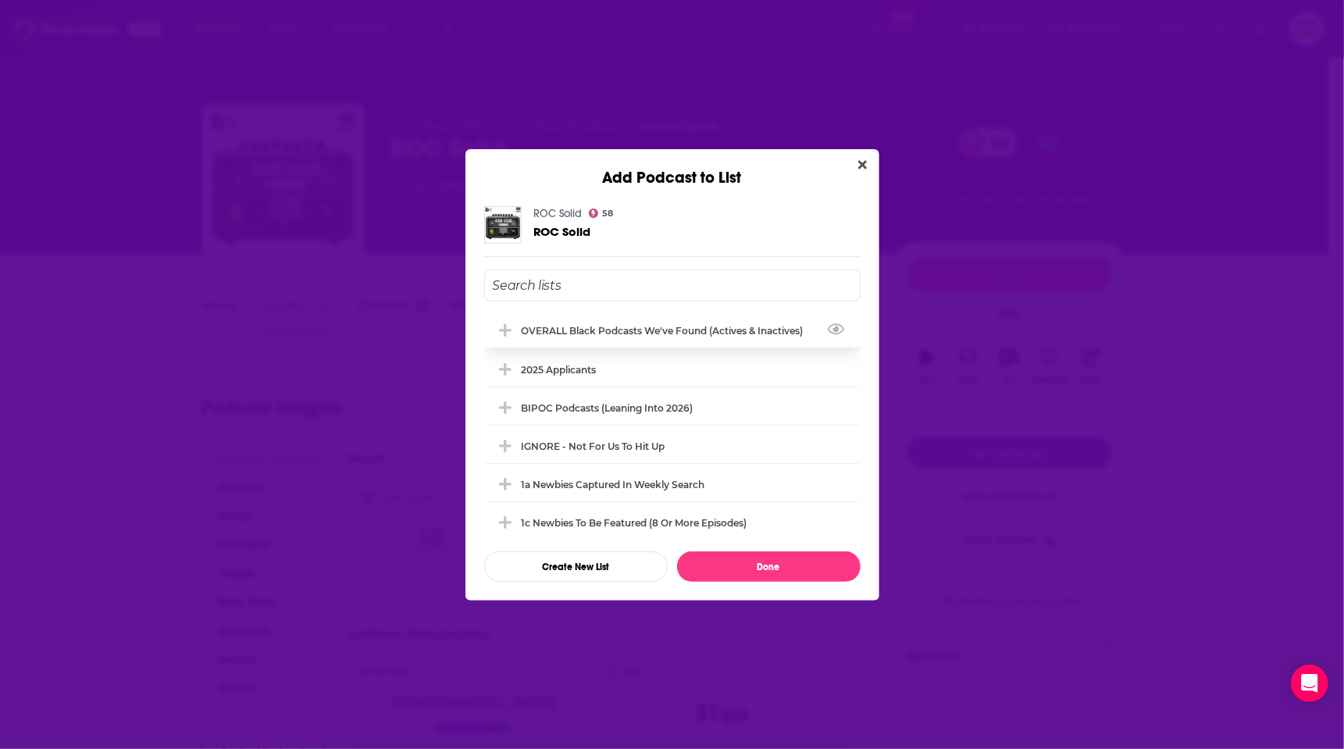
click at [630, 322] on div "OVERALL Black podcasts we've found (actives & inactives)" at bounding box center [672, 330] width 377 height 34
click at [748, 566] on button "Done" at bounding box center [769, 567] width 184 height 30
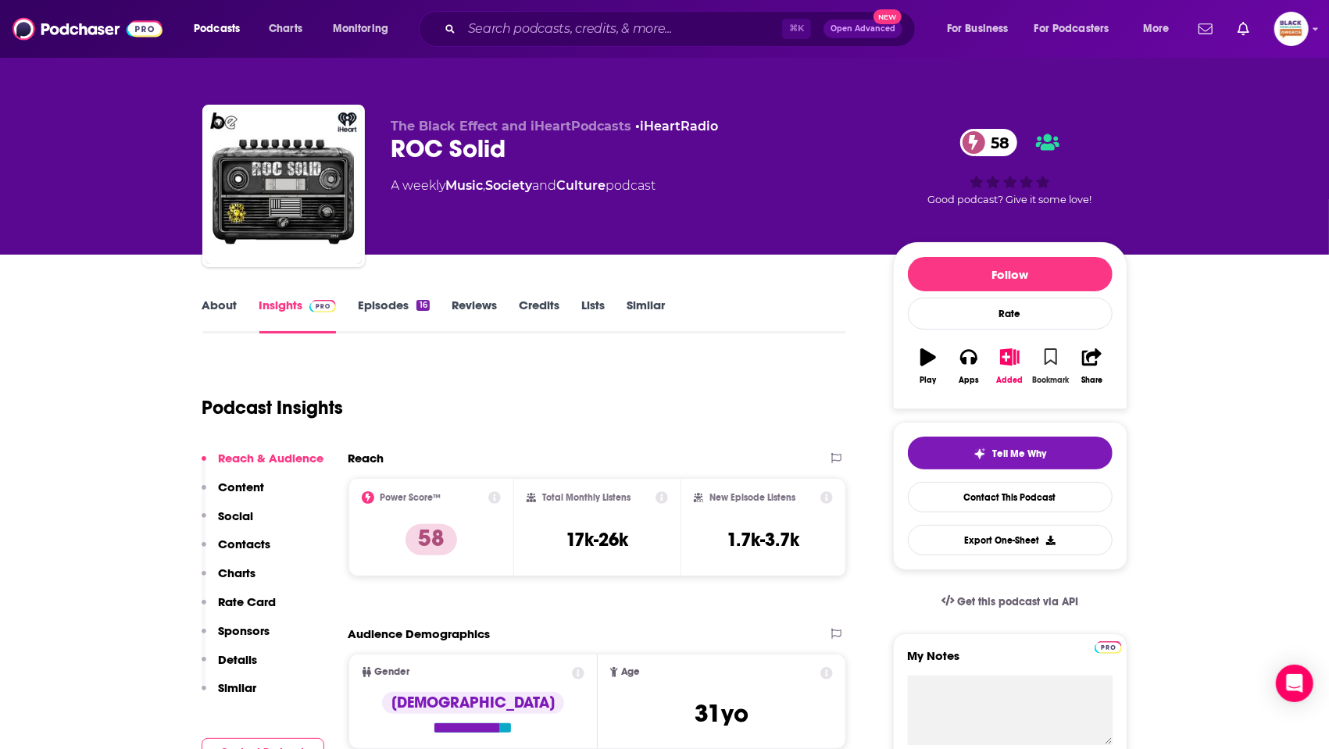
click at [1043, 363] on button "Bookmark" at bounding box center [1050, 366] width 41 height 56
click at [648, 312] on link "Similar" at bounding box center [645, 316] width 38 height 36
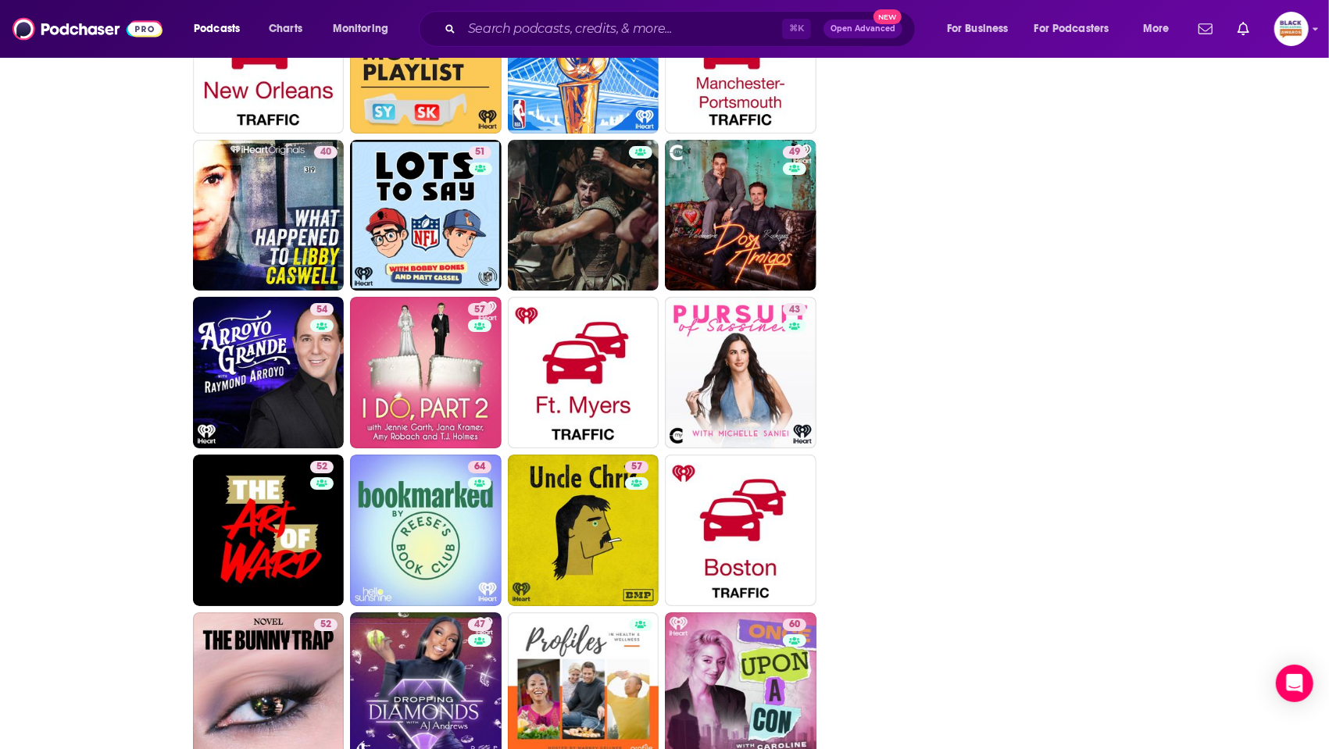
scroll to position [3584, 0]
